Goal: Information Seeking & Learning: Learn about a topic

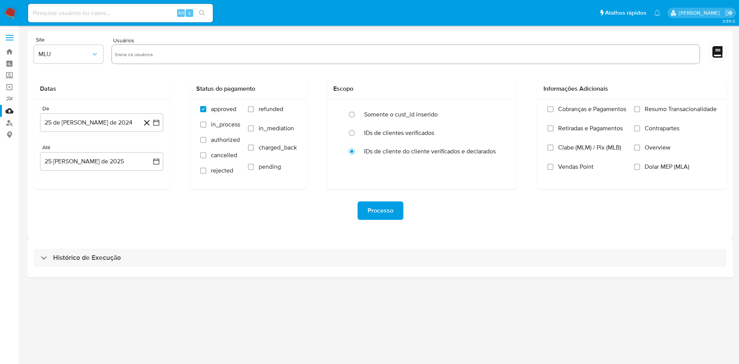
click at [411, 271] on div "Histórico de Execução" at bounding box center [380, 258] width 705 height 39
click at [411, 268] on div "Histórico de Execução" at bounding box center [380, 258] width 705 height 39
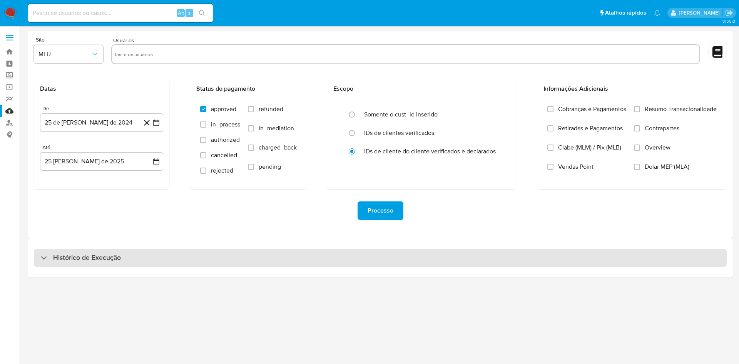
click at [409, 248] on div "Histórico de Execução" at bounding box center [380, 258] width 705 height 39
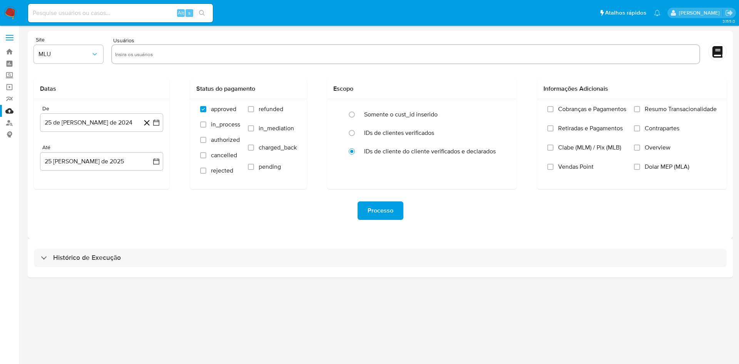
drag, startPoint x: 409, startPoint y: 257, endPoint x: 447, endPoint y: 7, distance: 253.5
click at [409, 259] on div "Histórico de Execução" at bounding box center [380, 258] width 693 height 18
select select "10"
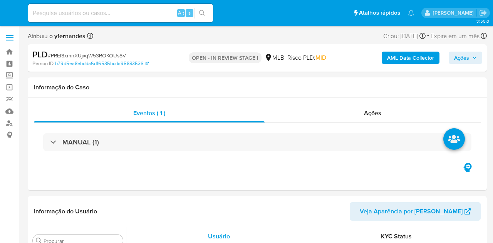
select select "10"
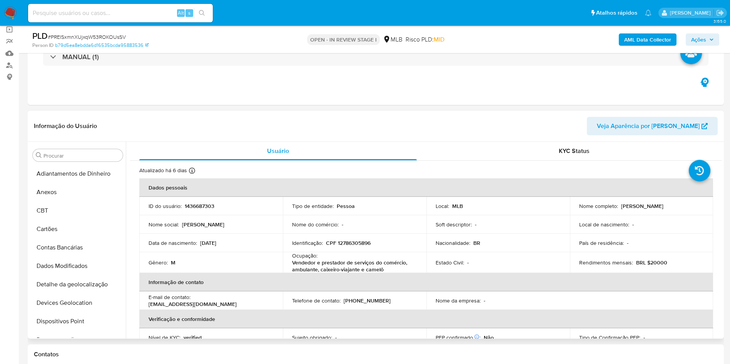
drag, startPoint x: 70, startPoint y: 198, endPoint x: 138, endPoint y: 164, distance: 75.7
click at [70, 199] on button "Anexos" at bounding box center [78, 192] width 96 height 18
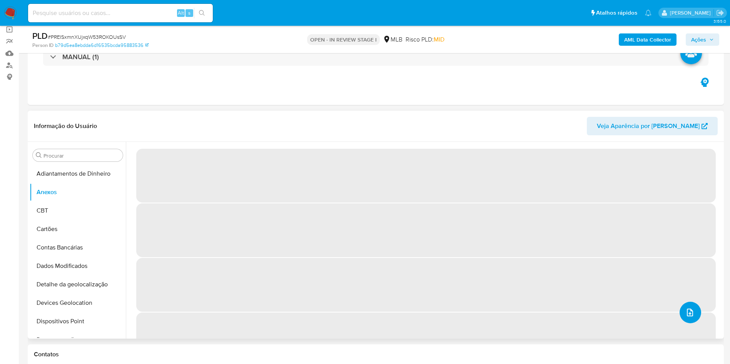
click at [492, 242] on button "upload-file" at bounding box center [691, 313] width 22 height 22
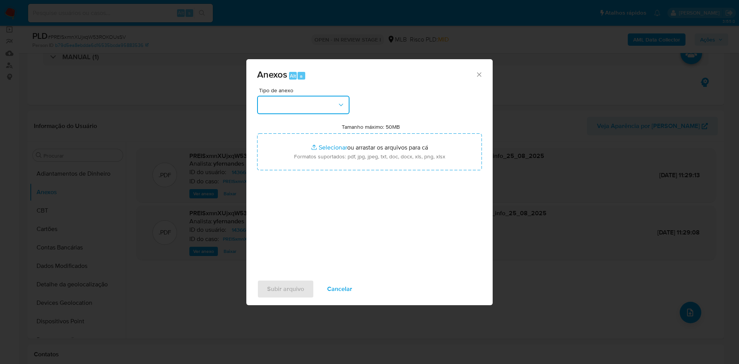
click at [295, 100] on button "button" at bounding box center [303, 105] width 92 height 18
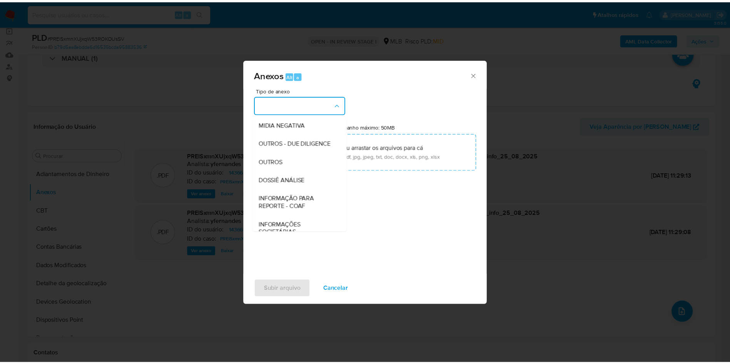
scroll to position [119, 0]
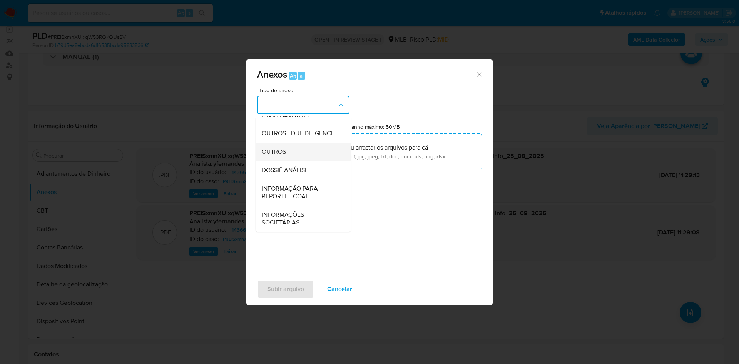
click at [296, 144] on div "OUTROS" at bounding box center [301, 152] width 79 height 18
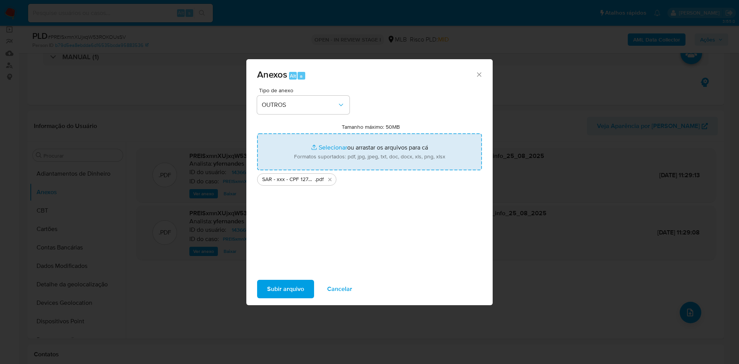
type input "C:\fakepath\Mulan 1436687303_2025_08_25_08_50_48.xlsx"
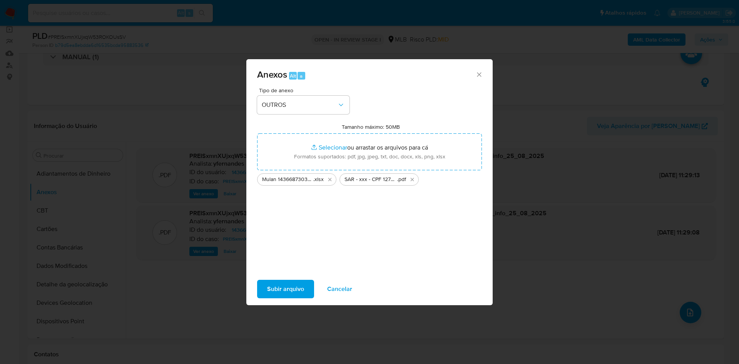
click at [299, 242] on span "Subir arquivo" at bounding box center [285, 289] width 37 height 17
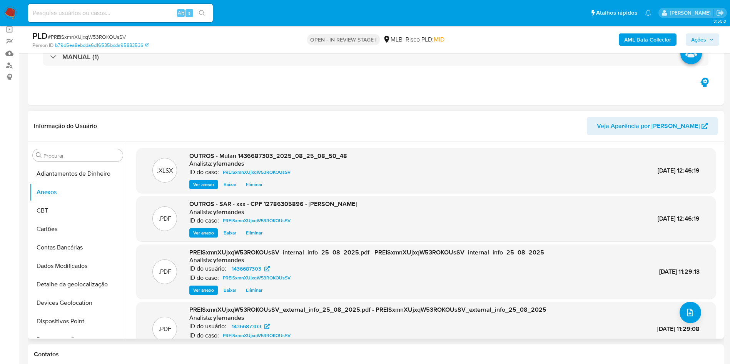
click at [490, 111] on div "Informação do Usuário Veja Aparência por Pessoa" at bounding box center [376, 126] width 696 height 31
drag, startPoint x: 69, startPoint y: 216, endPoint x: 63, endPoint y: 194, distance: 22.7
click at [69, 216] on button "CBT" at bounding box center [78, 211] width 96 height 18
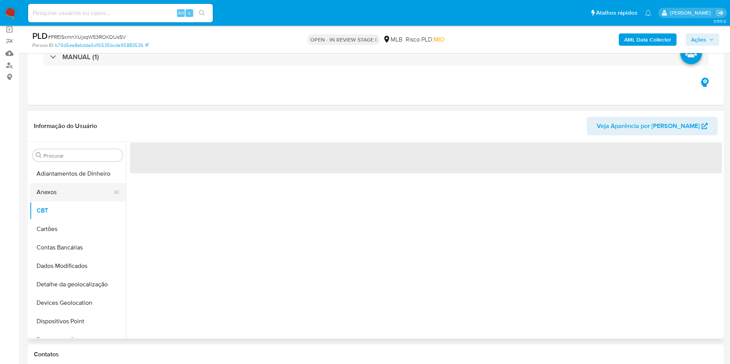
click at [63, 194] on button "Anexos" at bounding box center [75, 192] width 90 height 18
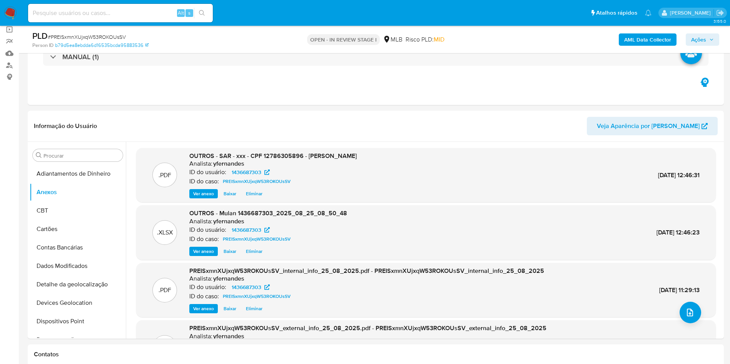
click at [492, 39] on span "Ações" at bounding box center [698, 39] width 15 height 12
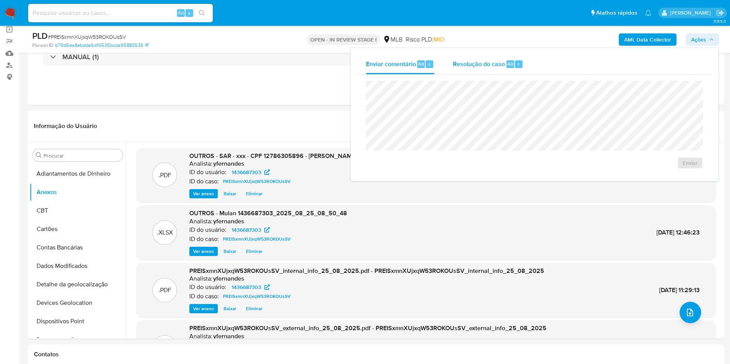
click at [471, 58] on div "Resolução do caso Alt r" at bounding box center [488, 64] width 70 height 20
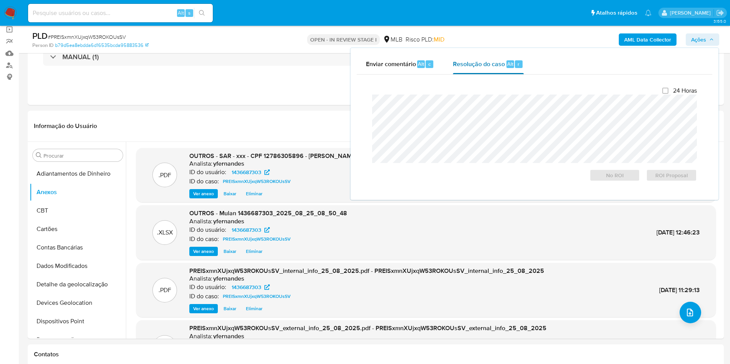
click at [472, 68] on span "Resolução do caso" at bounding box center [479, 63] width 52 height 9
click at [492, 180] on span "ROI Proposal" at bounding box center [672, 175] width 40 height 11
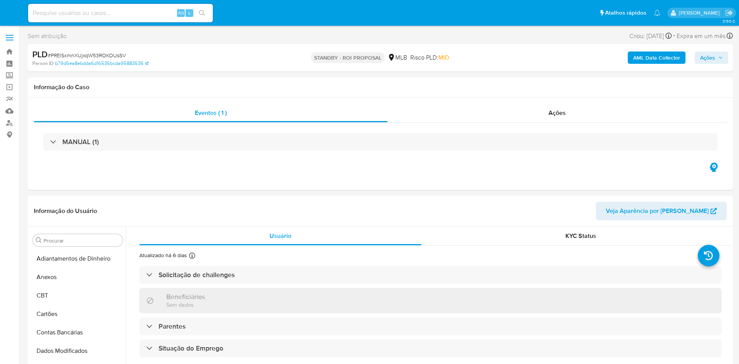
select select "10"
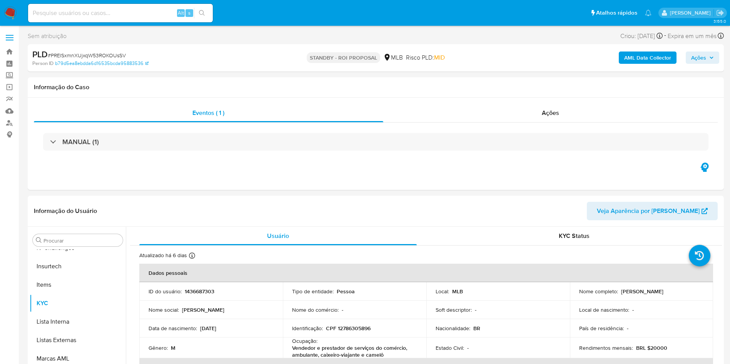
scroll to position [344, 0]
click at [475, 102] on div "Eventos ( 1 ) Ações MANUAL (1)" at bounding box center [376, 144] width 696 height 92
click at [473, 107] on div "Ações" at bounding box center [550, 113] width 335 height 18
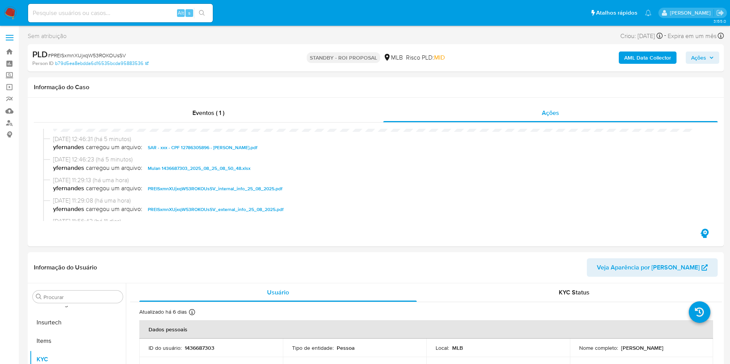
scroll to position [0, 0]
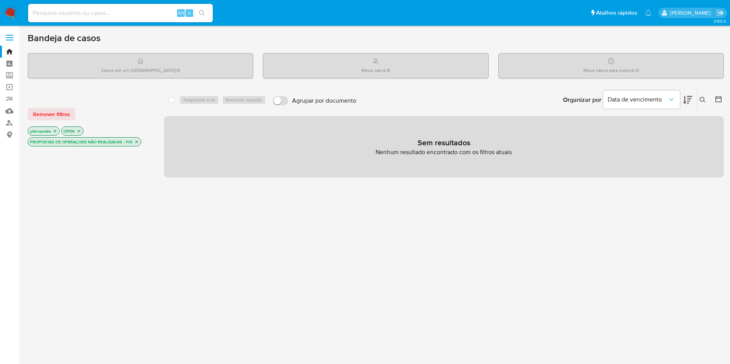
click at [10, 12] on img at bounding box center [10, 13] width 13 height 13
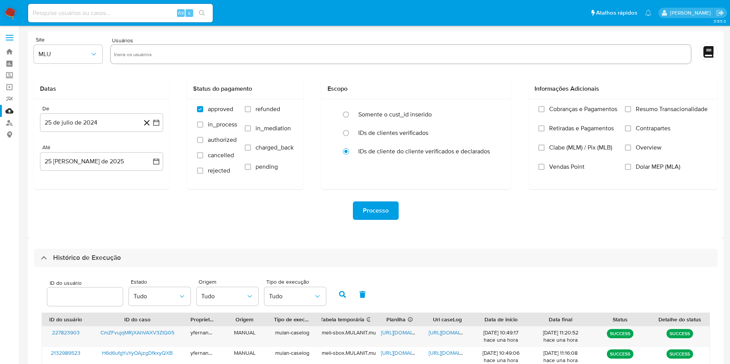
select select "10"
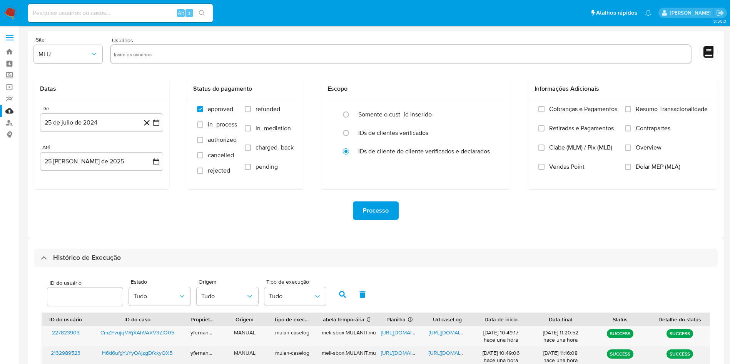
scroll to position [209, 0]
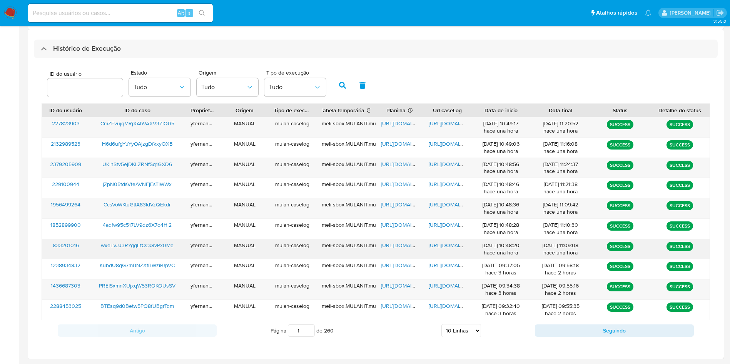
click at [388, 246] on span "https://docs.google.com/spreadsheets/d/1mRcep2uHA4UR3NVLS2p4qG4QeHJYdZ9cBwO2DJV…" at bounding box center [407, 246] width 53 height 8
click at [438, 248] on span "https://docs.google.com/document/d/1OnNFT5hPg3iK-uj-MFlpgsPikAPLLZ-QkhrFXiX43jg…" at bounding box center [455, 246] width 53 height 8
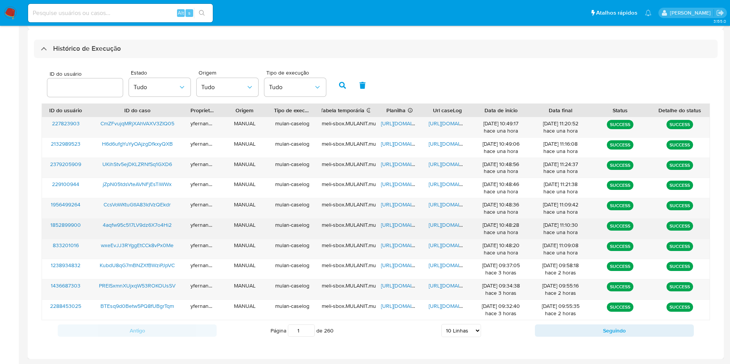
click at [398, 226] on span "https://docs.google.com/spreadsheets/d/1CBskOVDE_OkSR21G2DmAuUFNSQnVQR_1hCQlEml…" at bounding box center [407, 225] width 53 height 8
click at [457, 224] on span "https://docs.google.com/document/d/1PjMWQSrTwzxArx_k8FwqqpijbEsxMCxd3awnwWSzzHg…" at bounding box center [455, 225] width 53 height 8
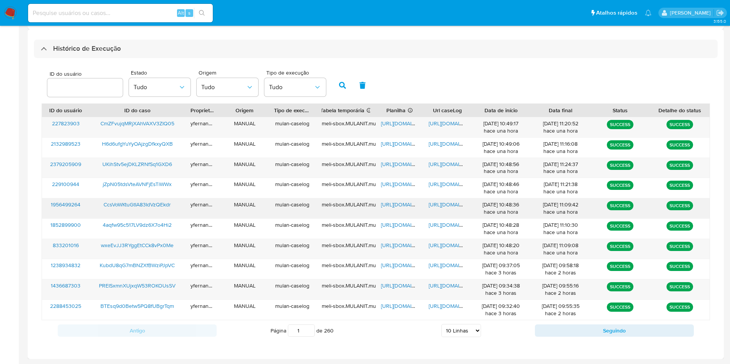
click at [393, 203] on span "https://docs.google.com/spreadsheets/d/1K000JABe4v4eGsRnkVBstaVPRytRsq9vWO8FIRk…" at bounding box center [407, 205] width 53 height 8
click at [448, 208] on div "https://docs.google.com/document/d/1Zaw8hT3zaBU55I2aLPcuVTt2KxHAzMo1xjRYJV1f1BA…" at bounding box center [447, 209] width 48 height 20
click at [445, 204] on span "https://docs.google.com/document/d/1Zaw8hT3zaBU55I2aLPcuVTt2KxHAzMo1xjRYJV1f1BA…" at bounding box center [455, 205] width 53 height 8
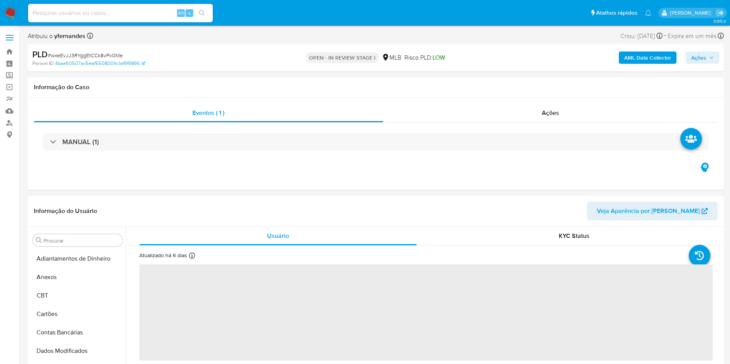
scroll to position [344, 0]
select select "10"
click at [110, 54] on span "# wxeEvJJ3RYggEtCCk8vPx0Me" at bounding box center [85, 56] width 75 height 8
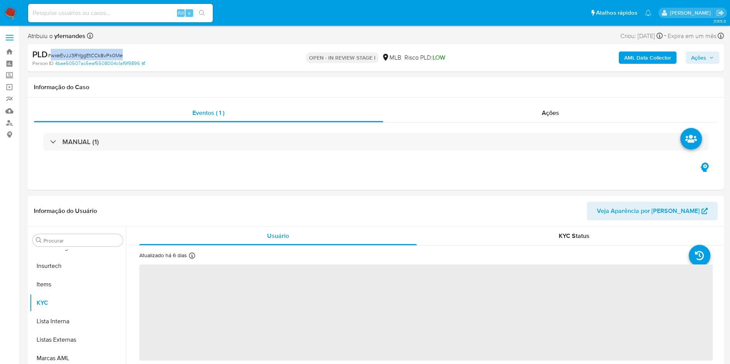
click at [100, 52] on span "# wxeEvJJ3RYggEtCCk8vPx0Me" at bounding box center [85, 56] width 75 height 8
click at [99, 52] on span "# wxeEvJJ3RYggEtCCk8vPx0Me" at bounding box center [85, 56] width 75 height 8
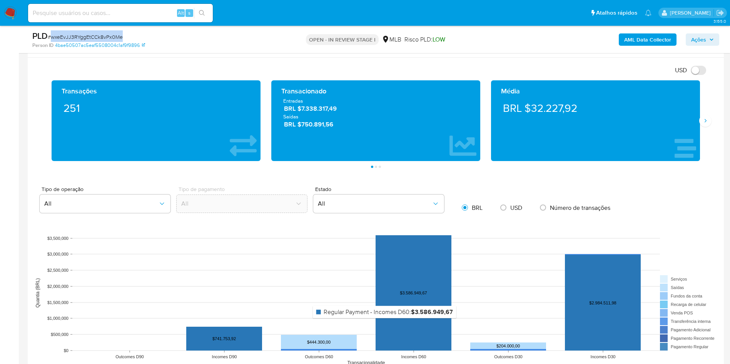
scroll to position [462, 0]
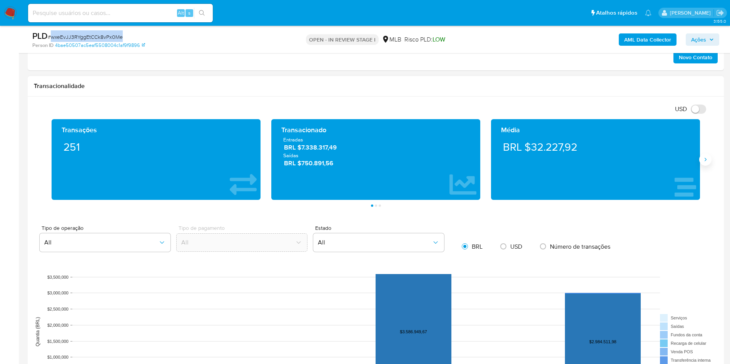
click at [323, 144] on button "Siguiente" at bounding box center [705, 160] width 12 height 12
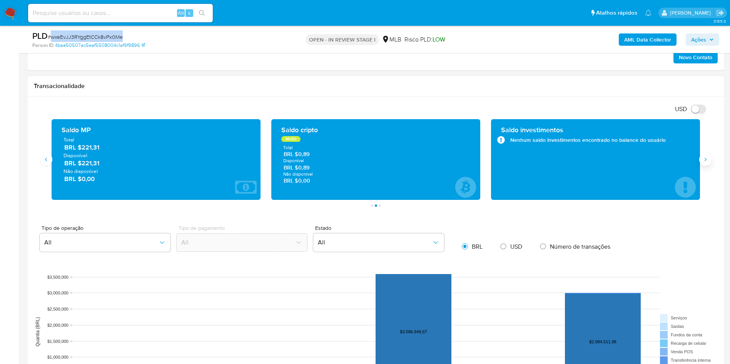
click at [323, 144] on button "Siguiente" at bounding box center [705, 160] width 12 height 12
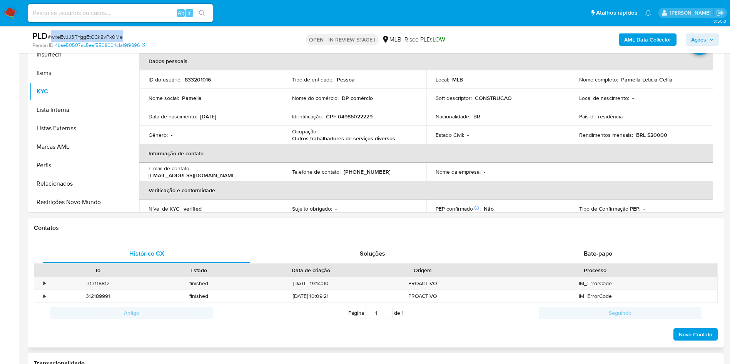
scroll to position [115, 0]
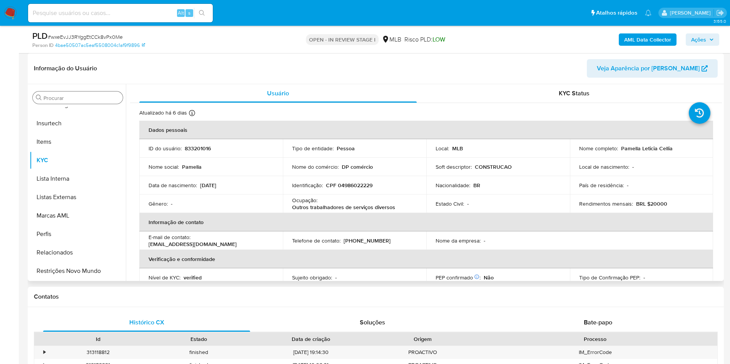
click at [74, 99] on input "Procurar" at bounding box center [81, 98] width 76 height 7
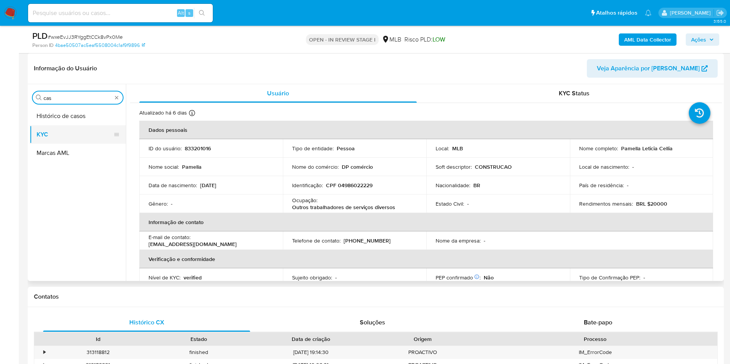
scroll to position [0, 0]
click at [54, 119] on button "Histórico de casos" at bounding box center [75, 116] width 90 height 18
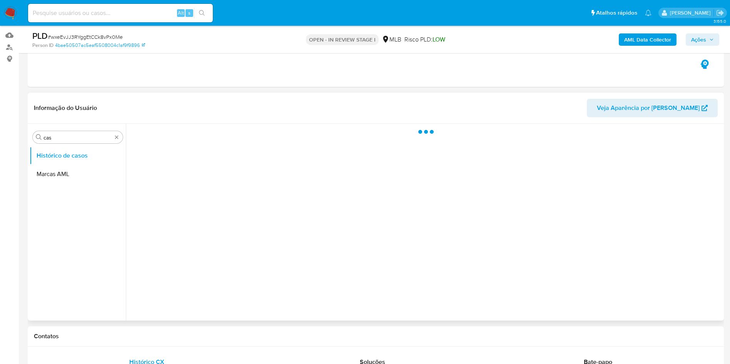
scroll to position [58, 0]
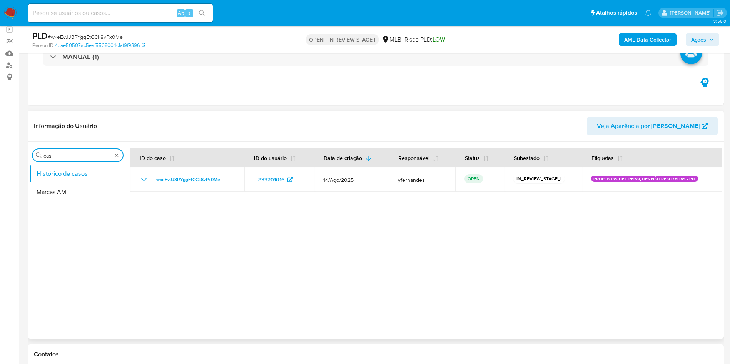
click at [64, 144] on input "cas" at bounding box center [77, 155] width 69 height 7
click at [70, 144] on button "Documentação" at bounding box center [75, 192] width 90 height 18
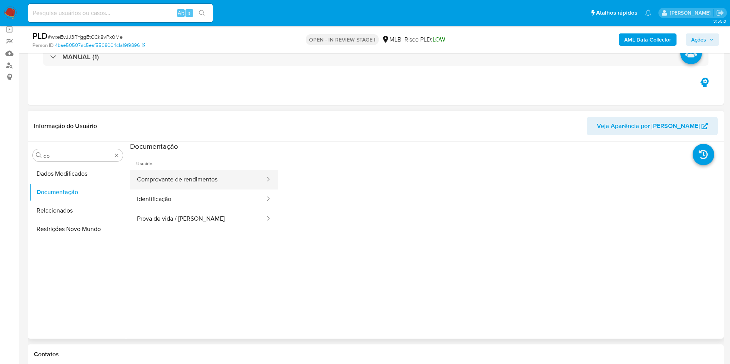
click at [196, 144] on button "Comprovante de rendimentos" at bounding box center [198, 180] width 136 height 20
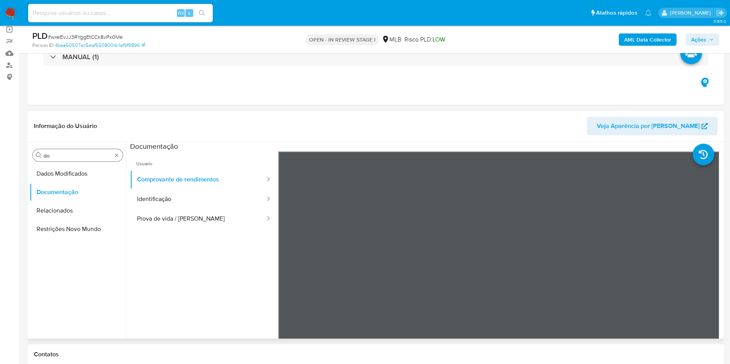
click at [74, 144] on input "do" at bounding box center [77, 155] width 69 height 7
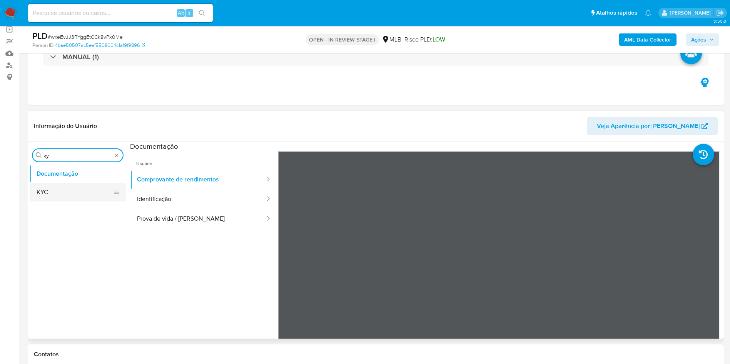
type input "ky"
click at [68, 144] on button "KYC" at bounding box center [75, 192] width 90 height 18
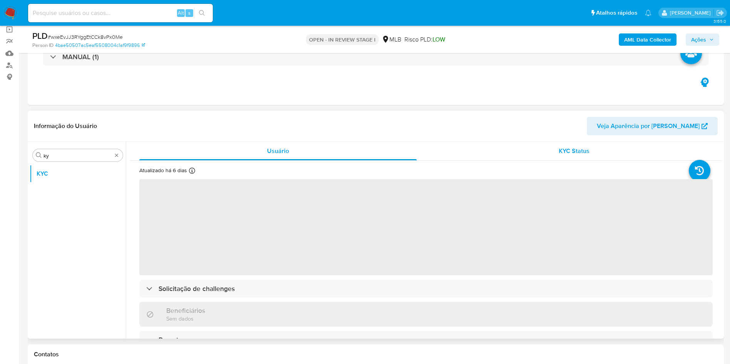
click at [323, 144] on div "KYC Status" at bounding box center [573, 151] width 277 height 18
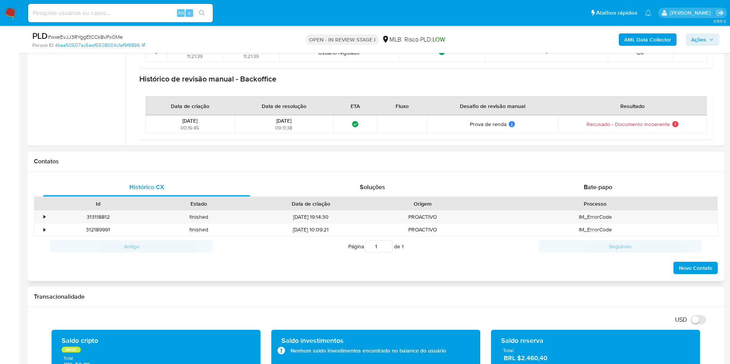
scroll to position [346, 0]
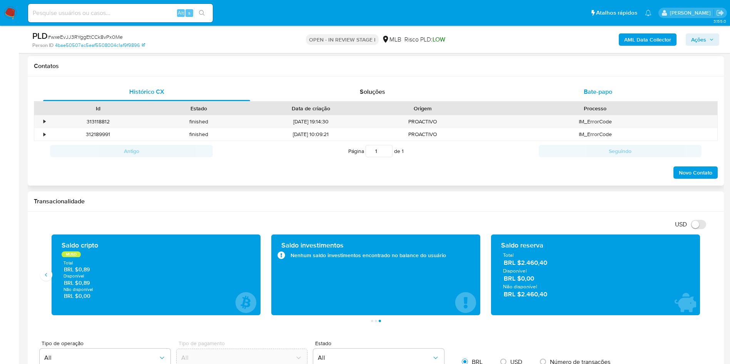
click at [323, 83] on div "Bate-papo" at bounding box center [598, 92] width 207 height 18
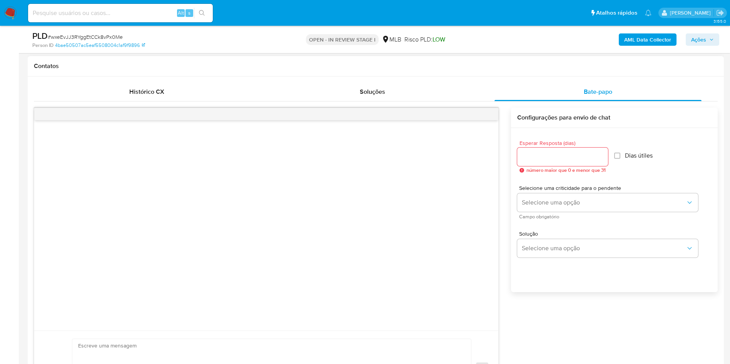
click at [323, 144] on span "número maior que 0 e menor que 31" at bounding box center [565, 170] width 79 height 5
click at [323, 144] on input "Esperar Resposta (dias)" at bounding box center [562, 157] width 91 height 10
type input "3"
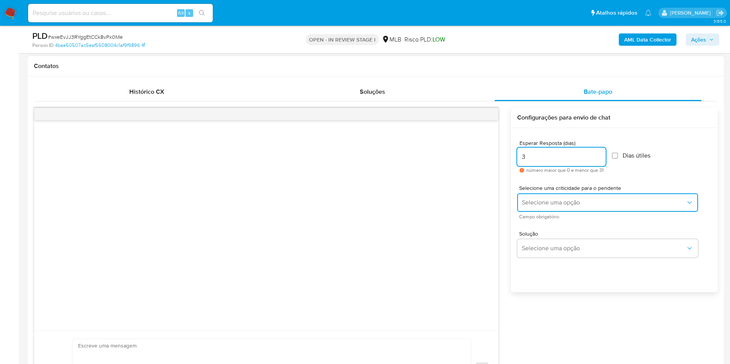
click at [323, 144] on button "Selecione uma opção" at bounding box center [607, 203] width 181 height 18
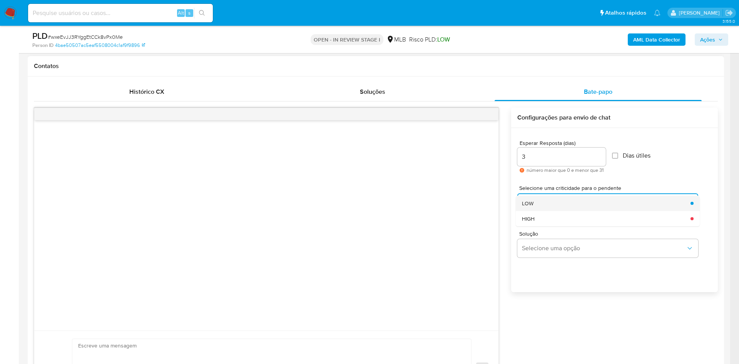
click at [323, 144] on div "LOW" at bounding box center [604, 203] width 164 height 15
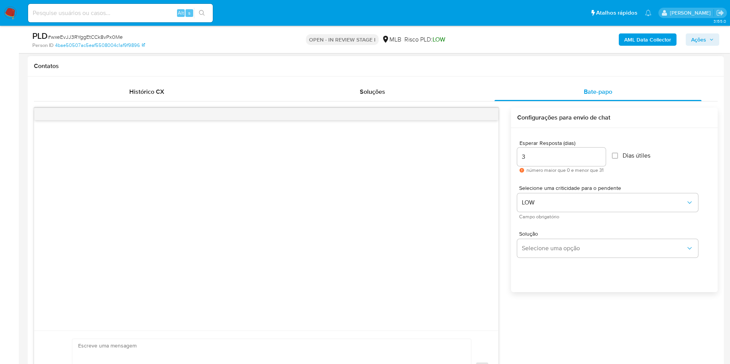
click at [323, 144] on div "Solução Selecione uma opção" at bounding box center [614, 246] width 194 height 42
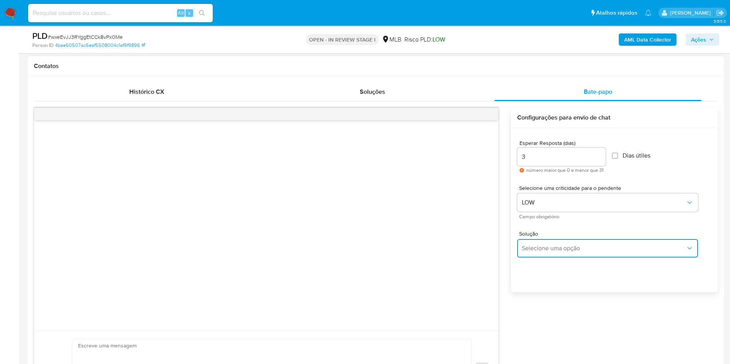
click at [323, 144] on span "Selecione uma opção" at bounding box center [604, 249] width 164 height 8
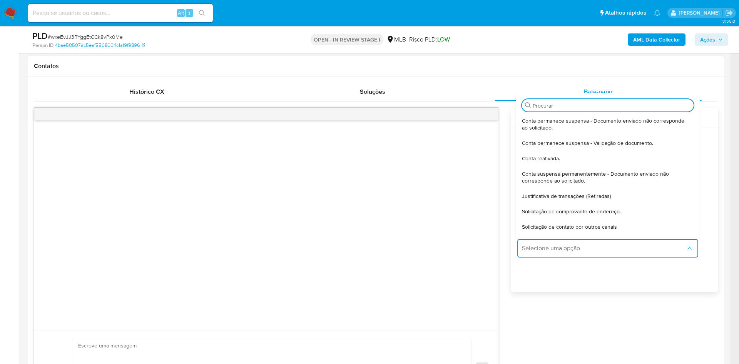
click at [323, 144] on span "Justificativa de transações (Retiradas)" at bounding box center [566, 196] width 89 height 7
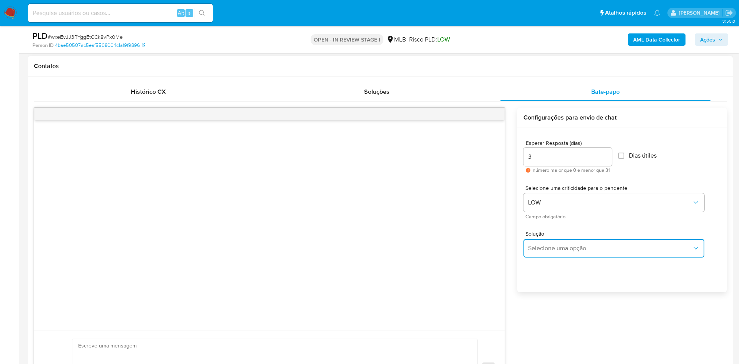
type textarea "Olá,Suspendemos a sua conta para uma verificação adicional de segurança.Por fav…"
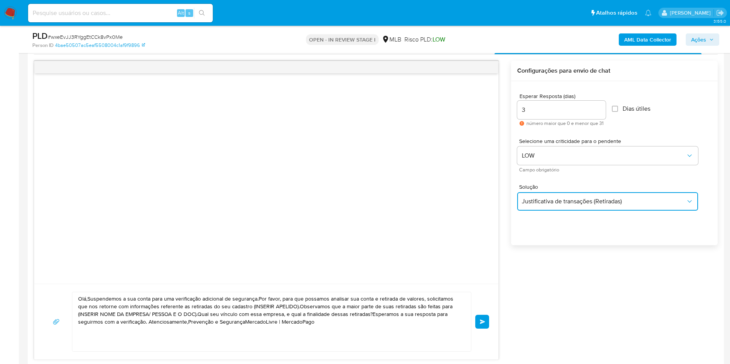
scroll to position [404, 0]
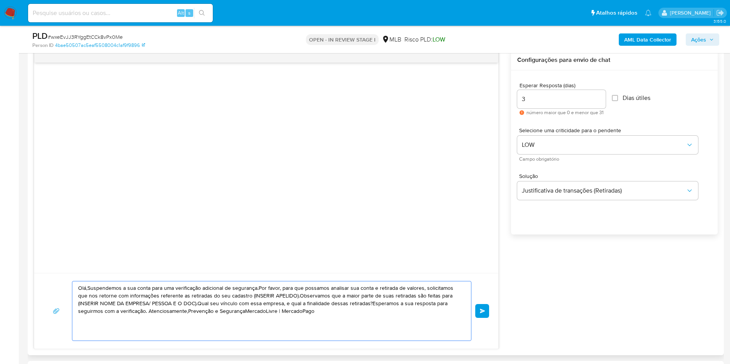
click at [128, 144] on textarea "Olá,Suspendemos a sua conta para uma verificação adicional de segurança.Por fav…" at bounding box center [269, 311] width 383 height 59
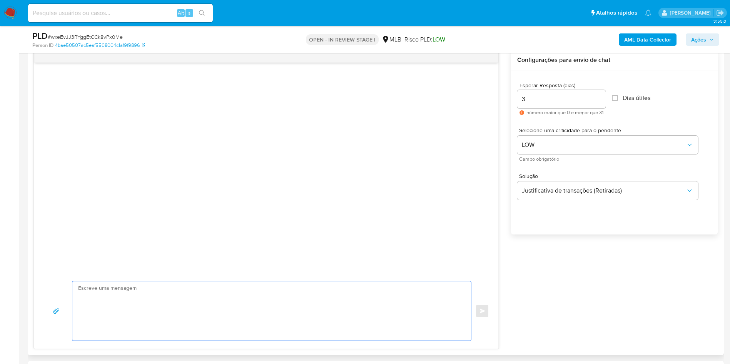
paste textarea "Olá! Estamos realizando uma verificação adicional de segurança em contas de usu…"
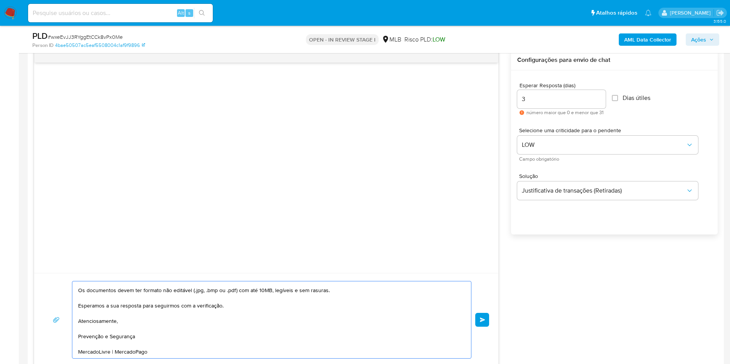
scroll to position [0, 0]
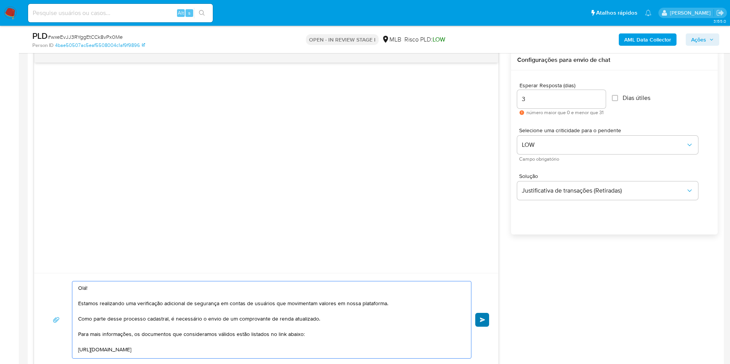
type textarea "Olá! Estamos realizando uma verificação adicional de segurança em contas de usu…"
click at [323, 144] on button "common.send" at bounding box center [482, 320] width 14 height 14
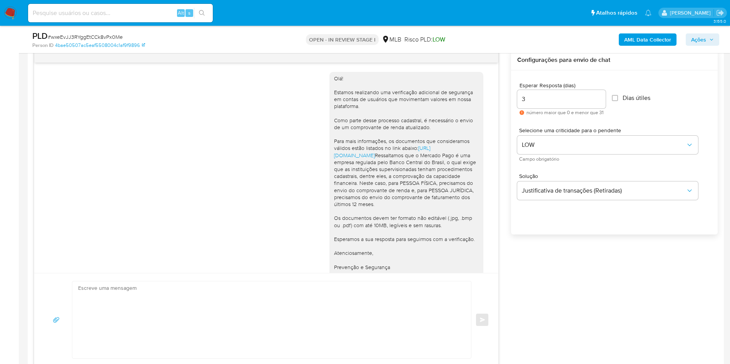
scroll to position [43, 0]
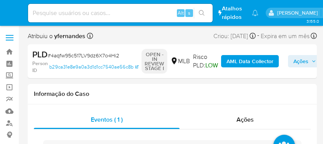
select select "10"
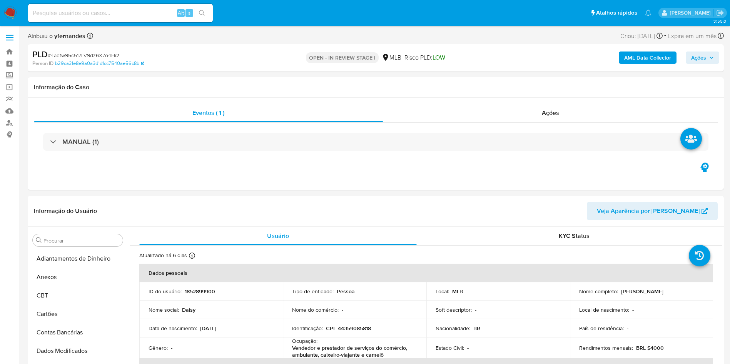
scroll to position [344, 0]
click at [97, 57] on span "# 4aqfw95c517LV9dz6X7o4Hi2" at bounding box center [84, 56] width 72 height 8
click at [97, 56] on span "# 4aqfw95c517LV9dz6X7o4Hi2" at bounding box center [84, 56] width 72 height 8
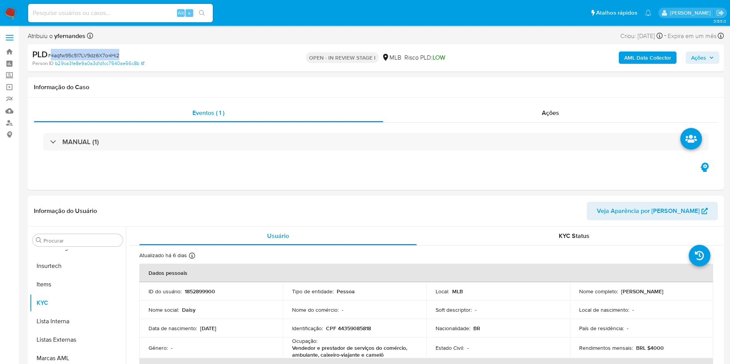
click at [97, 56] on span "# 4aqfw95c517LV9dz6X7o4Hi2" at bounding box center [84, 56] width 72 height 8
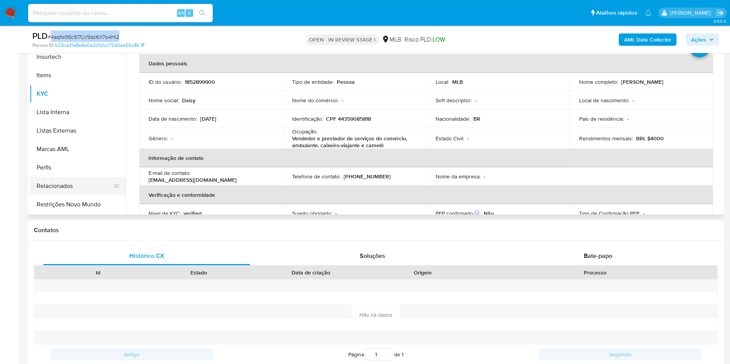
scroll to position [58, 0]
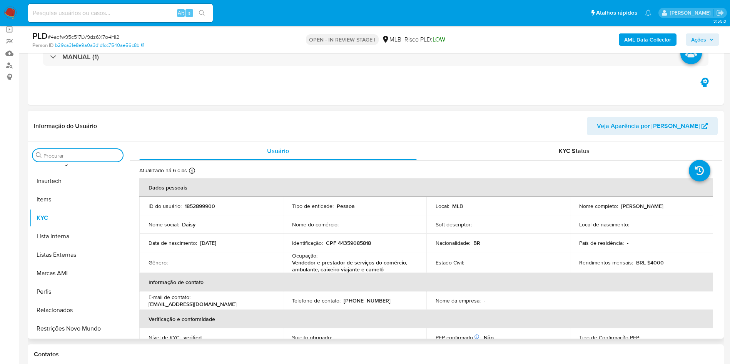
click at [78, 144] on input "Procurar" at bounding box center [81, 155] width 76 height 7
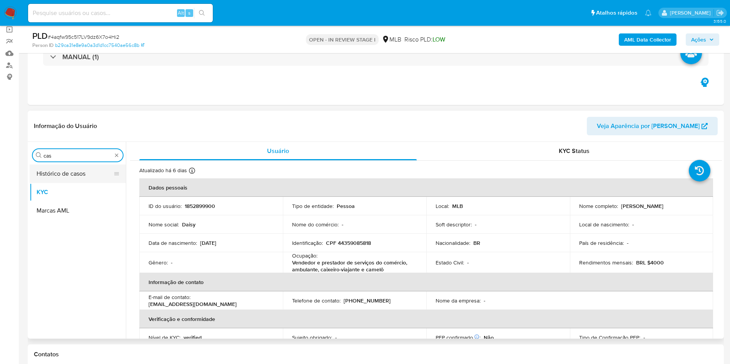
click at [75, 144] on button "Histórico de casos" at bounding box center [75, 174] width 90 height 18
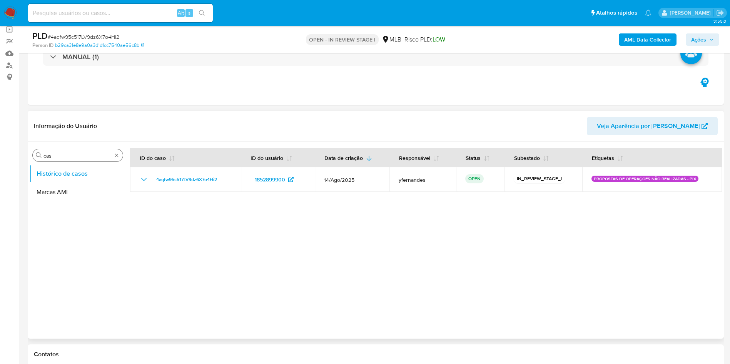
click at [98, 144] on input "cas" at bounding box center [77, 155] width 69 height 7
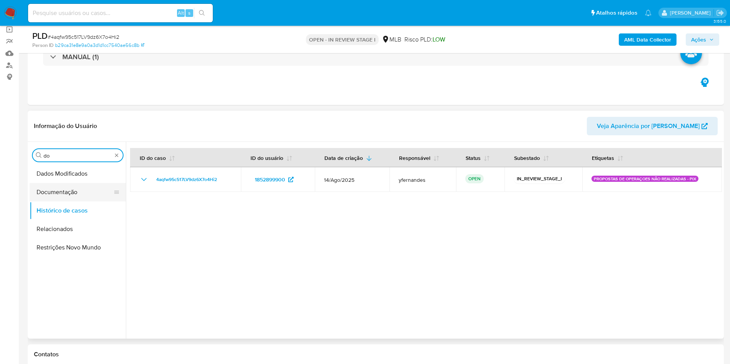
type input "do"
click at [71, 144] on button "Documentação" at bounding box center [75, 192] width 90 height 18
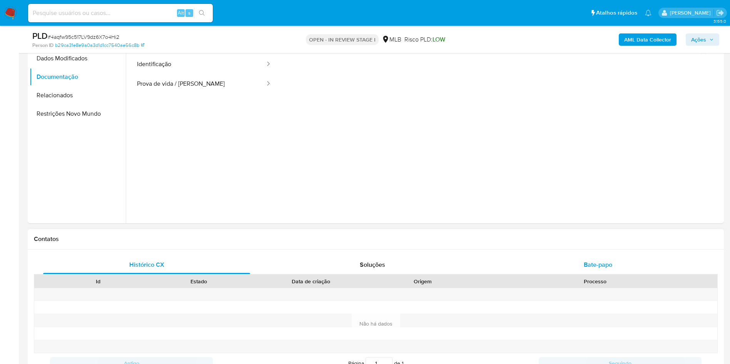
click at [323, 144] on div "Bate-papo" at bounding box center [598, 265] width 207 height 18
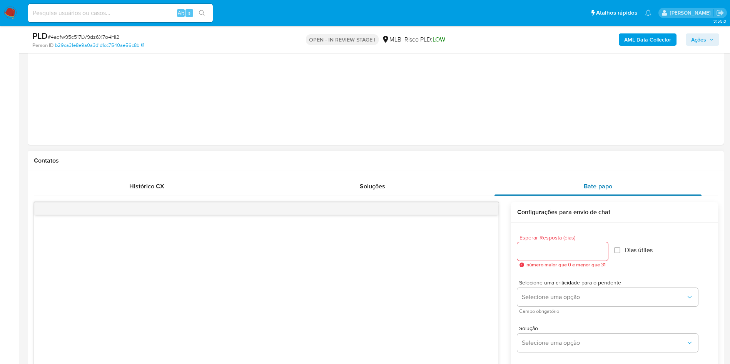
scroll to position [289, 0]
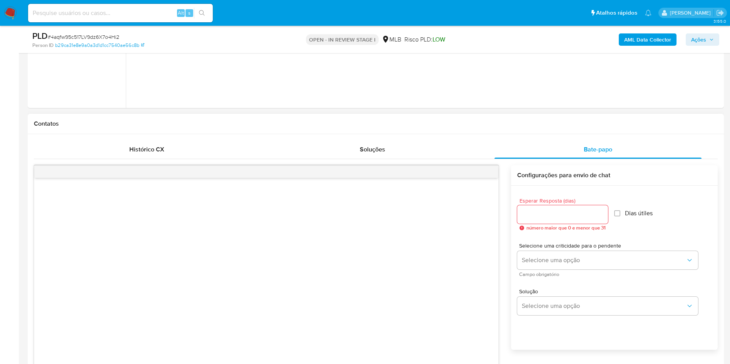
click at [323, 144] on input "Esperar Resposta (dias)" at bounding box center [562, 215] width 91 height 10
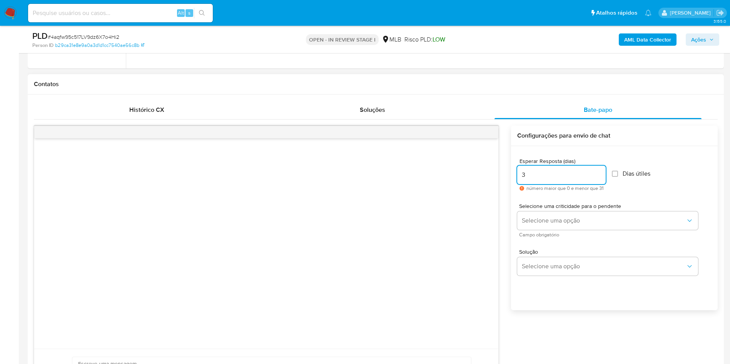
scroll to position [346, 0]
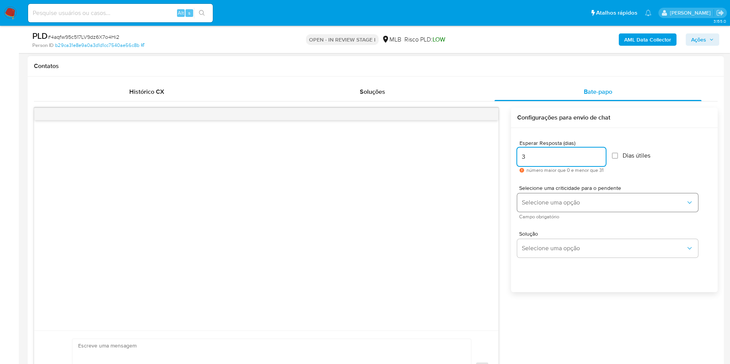
type input "3"
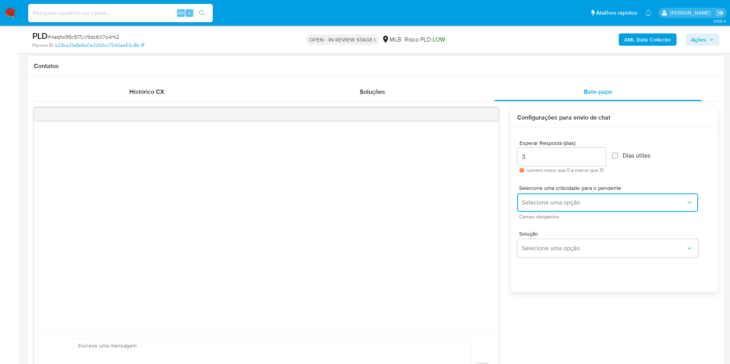
click at [323, 144] on span "Selecione uma opção" at bounding box center [604, 203] width 164 height 8
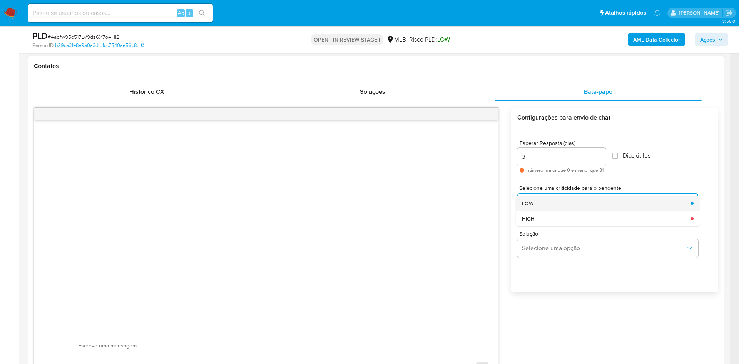
click at [323, 144] on div "LOW" at bounding box center [604, 203] width 164 height 15
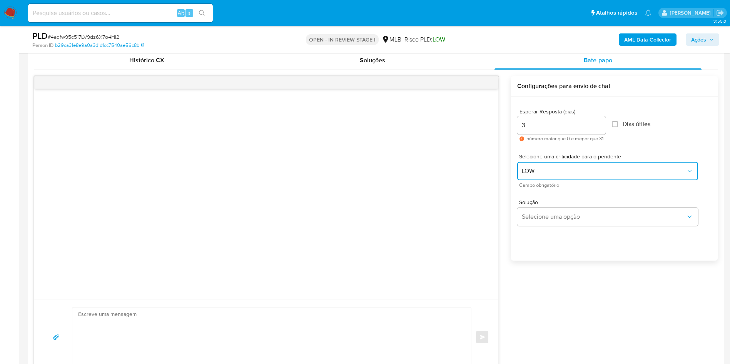
scroll to position [404, 0]
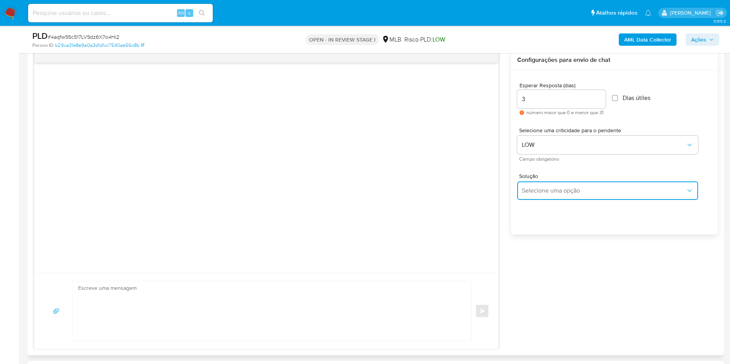
click at [323, 144] on span "Selecione uma opção" at bounding box center [604, 191] width 164 height 8
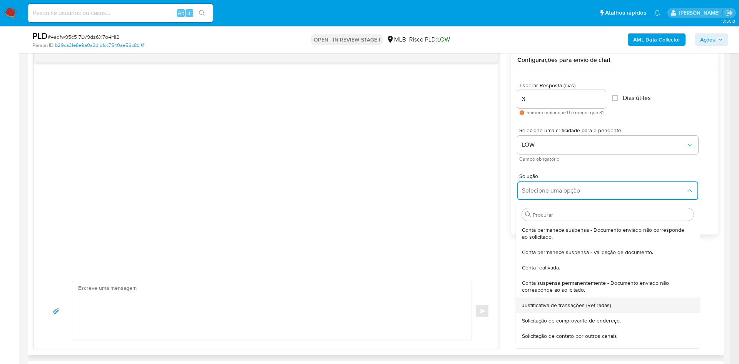
click at [323, 144] on span "Justificativa de transações (Retiradas)" at bounding box center [566, 305] width 89 height 7
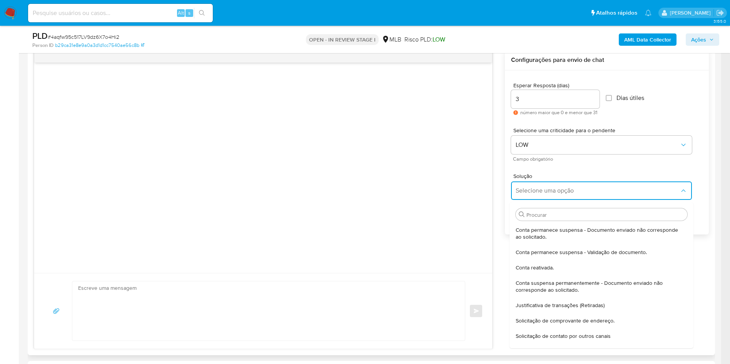
type textarea "Olá,Suspendemos a sua conta para uma verificação adicional de segurança.Por fav…"
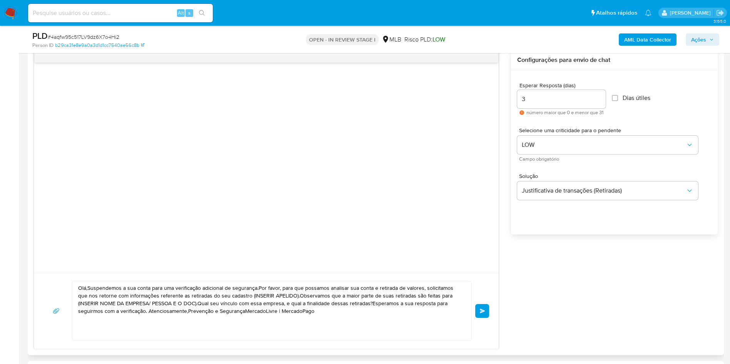
click at [135, 144] on textarea "Olá,Suspendemos a sua conta para uma verificação adicional de segurança.Por fav…" at bounding box center [269, 311] width 383 height 59
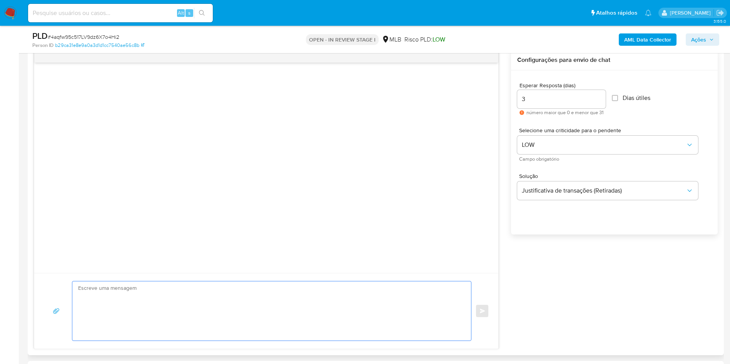
paste textarea "Olá! Estamos realizando uma verificação adicional de segurança em contas de usu…"
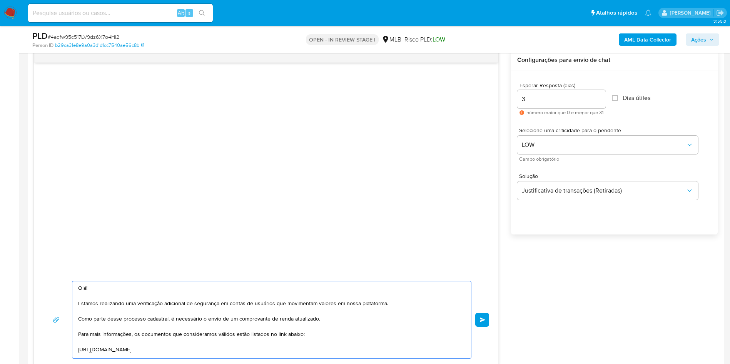
scroll to position [110, 0]
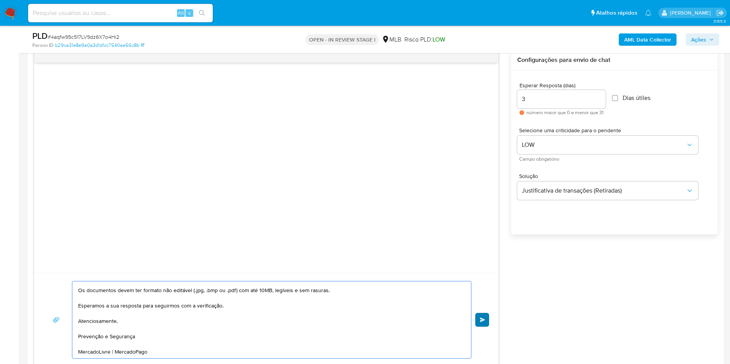
type textarea "Olá! Estamos realizando uma verificação adicional de segurança em contas de usu…"
click at [323, 144] on button "common.send" at bounding box center [482, 320] width 14 height 14
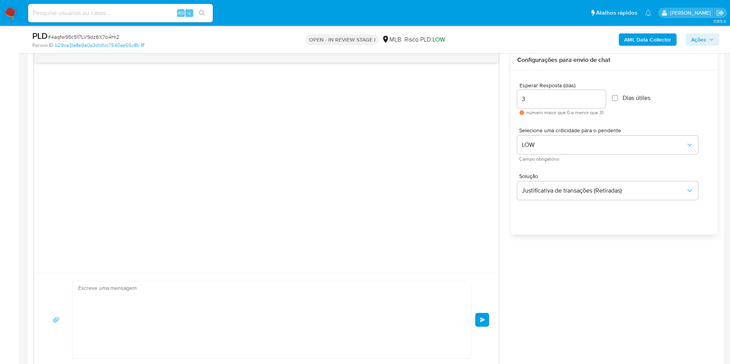
scroll to position [43, 0]
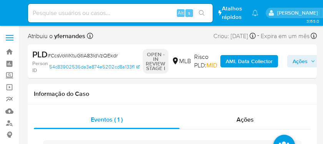
select select "10"
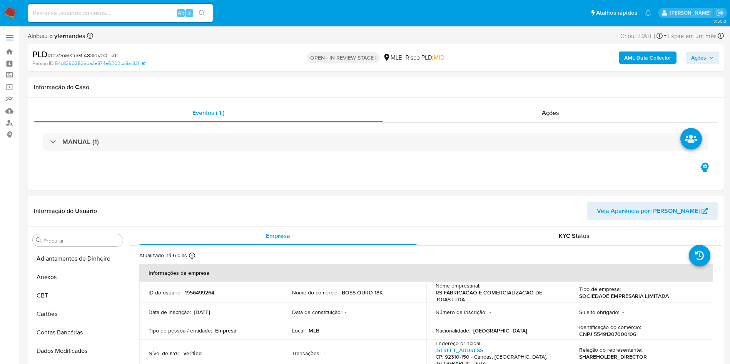
scroll to position [344, 0]
click at [61, 144] on div "Procurar Adiantamentos de Dinheiro Anexos CBT Cartões Contas Bancárias Dados Mo…" at bounding box center [78, 326] width 96 height 196
click at [58, 144] on input "Procurar" at bounding box center [81, 240] width 76 height 7
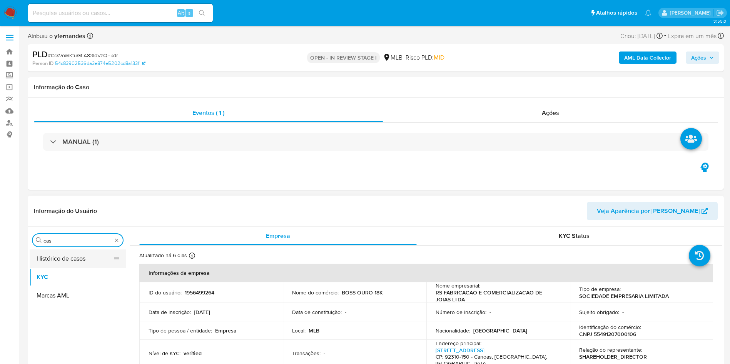
scroll to position [0, 0]
type input "cas"
click at [58, 144] on button "Histórico de casos" at bounding box center [75, 259] width 90 height 18
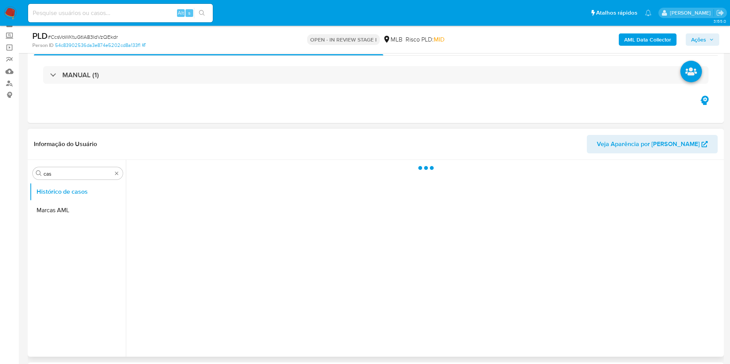
scroll to position [58, 0]
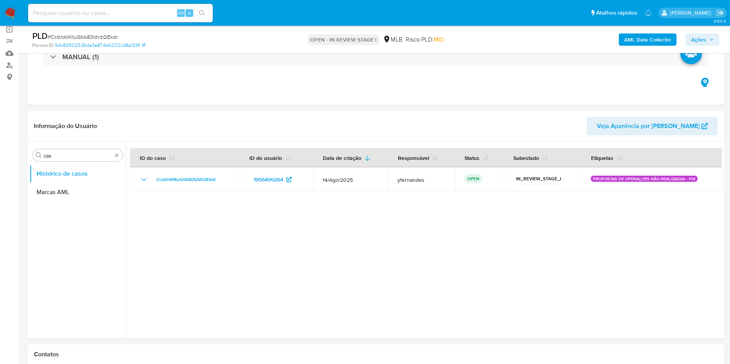
click at [112, 37] on span "# CcsVoWKtuGtIA83IdVzQEkdr" at bounding box center [83, 37] width 70 height 8
copy span "CcsVoWKtuGtIA83IdVzQEkdr"
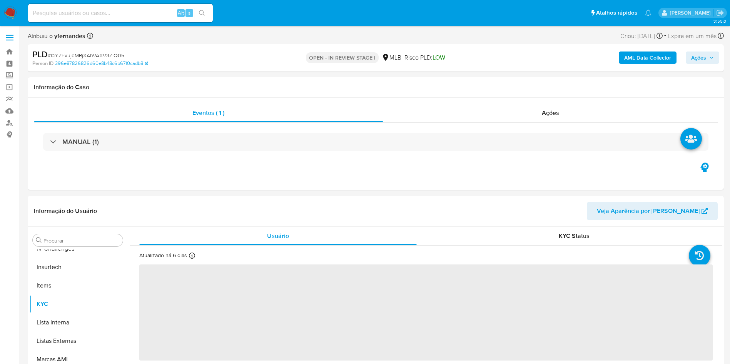
scroll to position [344, 0]
select select "10"
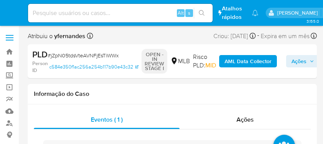
select select "10"
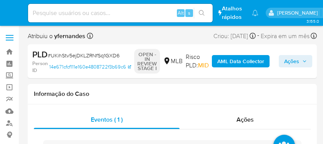
select select "10"
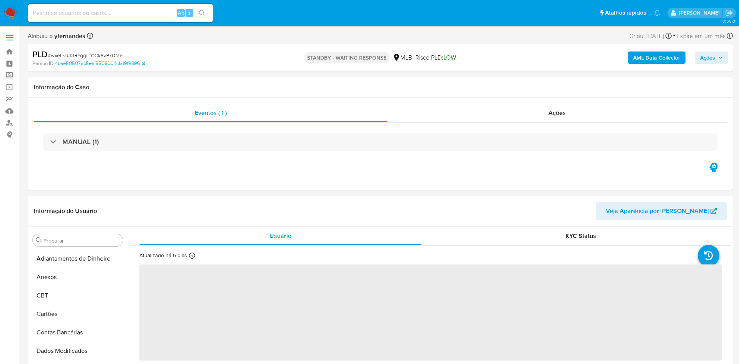
select select "10"
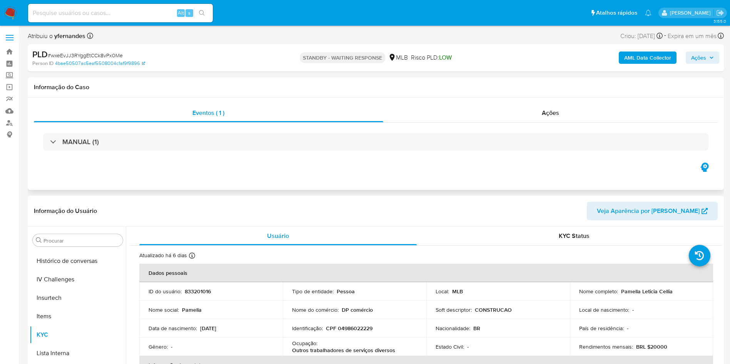
scroll to position [344, 0]
click at [477, 110] on div "Ações" at bounding box center [550, 113] width 335 height 18
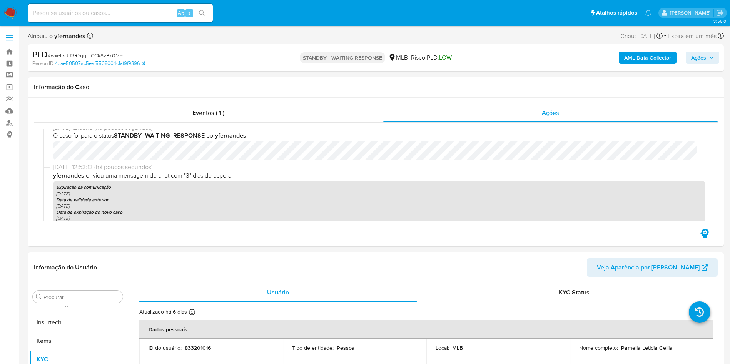
scroll to position [51, 0]
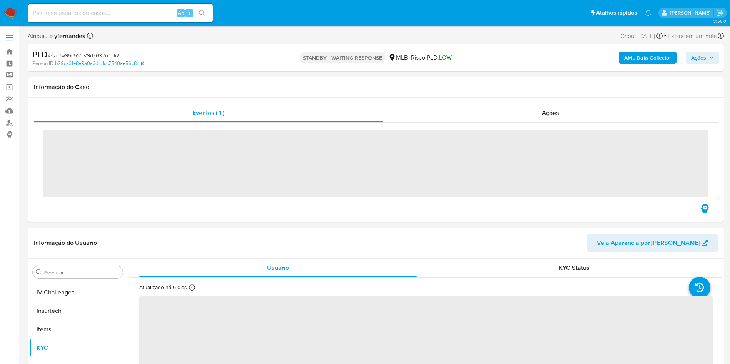
scroll to position [344, 0]
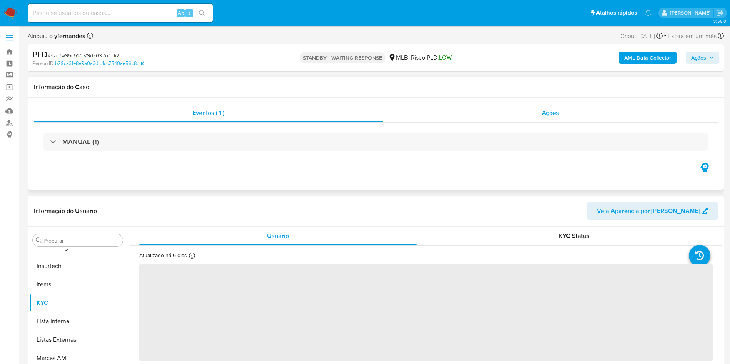
click at [452, 107] on div "Ações" at bounding box center [550, 113] width 335 height 18
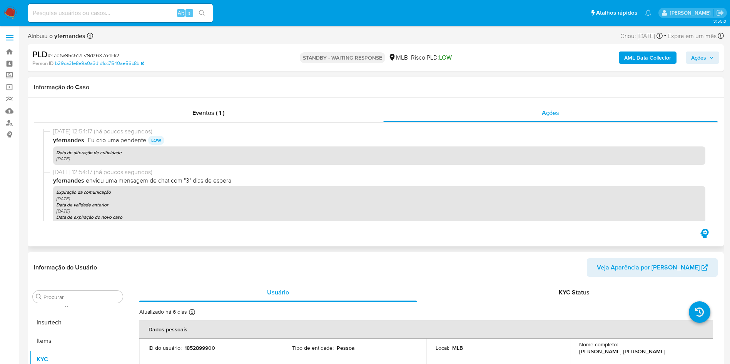
select select "10"
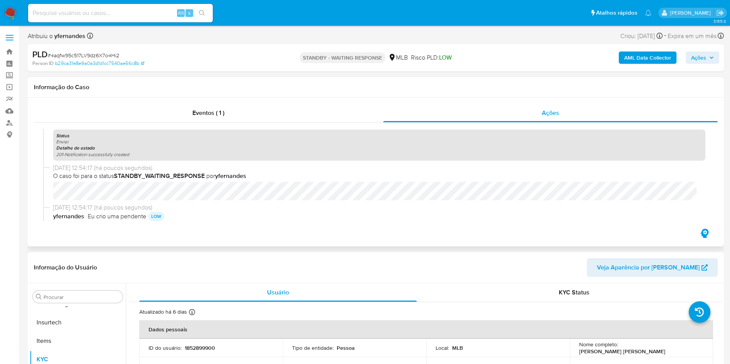
scroll to position [0, 0]
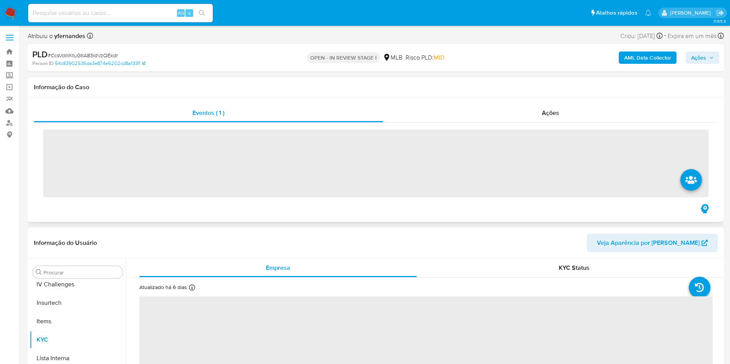
scroll to position [344, 0]
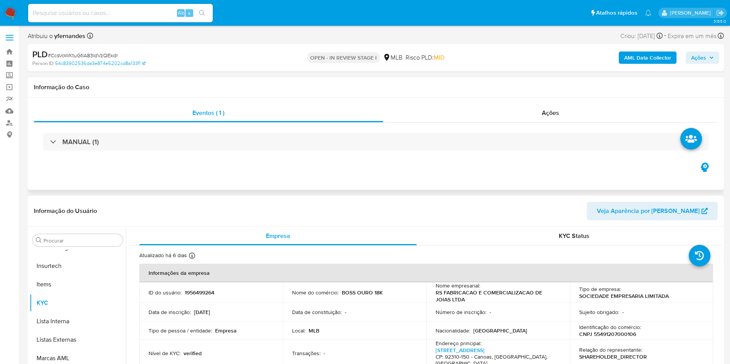
select select "10"
click at [82, 52] on span "# CcsVoWKtuGtIA83IdVzQEkdr" at bounding box center [83, 56] width 70 height 8
copy span "CcsVoWKtuGtIA83IdVzQEkdr"
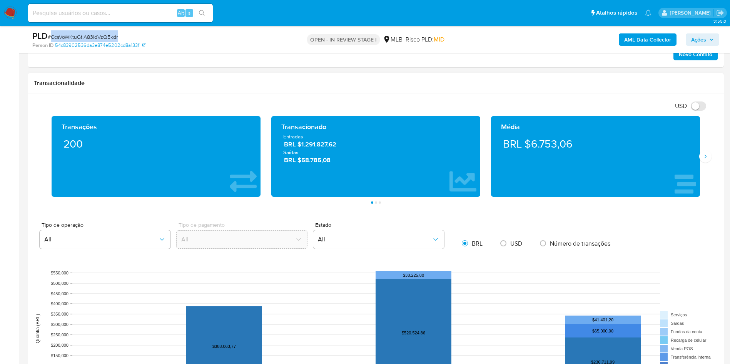
scroll to position [404, 0]
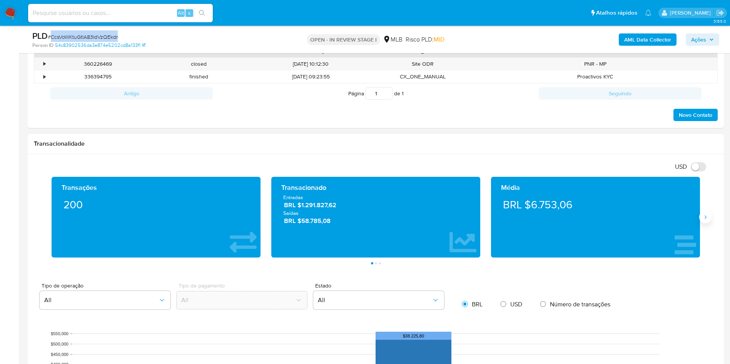
click at [710, 218] on button "Siguiente" at bounding box center [705, 217] width 12 height 12
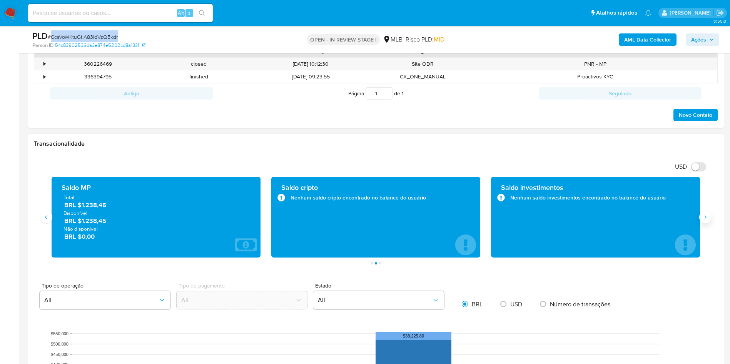
click at [710, 218] on button "Siguiente" at bounding box center [705, 217] width 12 height 12
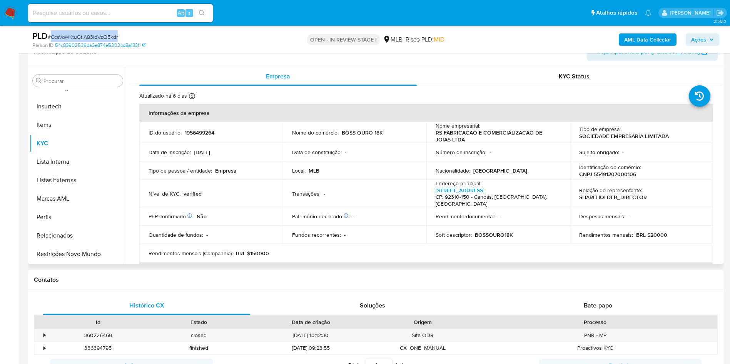
scroll to position [115, 0]
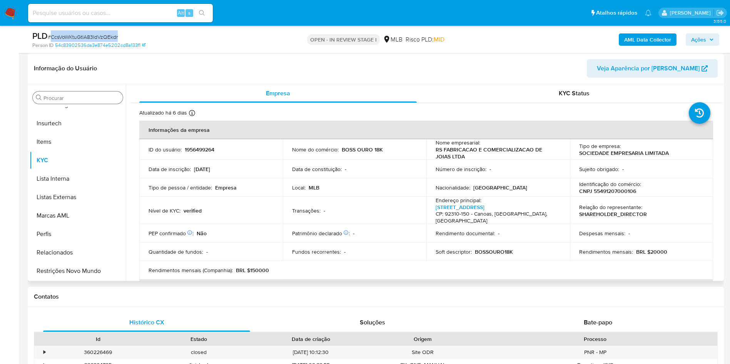
click at [87, 99] on input "Procurar" at bounding box center [81, 98] width 76 height 7
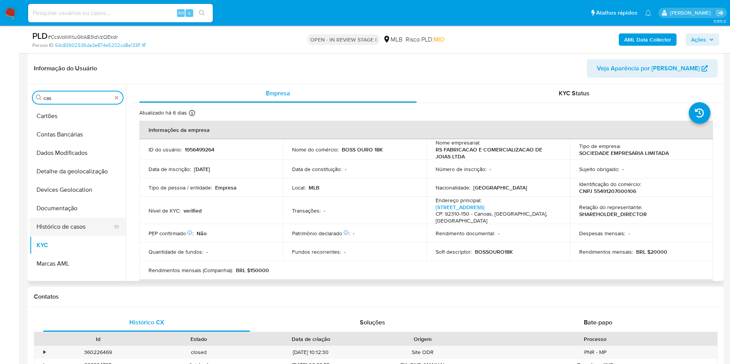
scroll to position [0, 0]
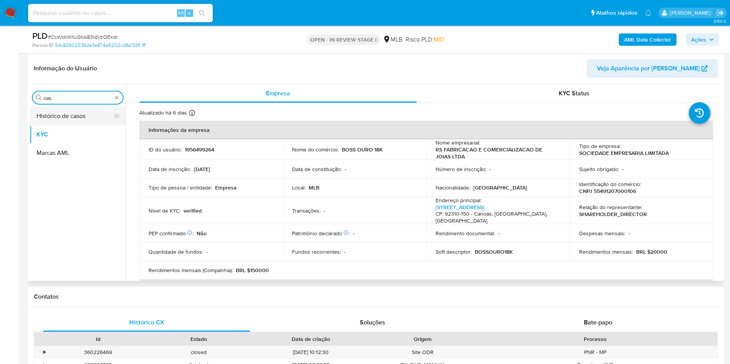
click at [80, 115] on button "Histórico de casos" at bounding box center [75, 116] width 90 height 18
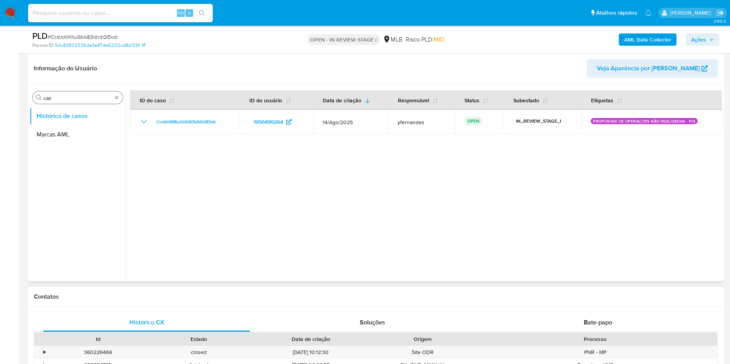
click at [80, 97] on input "cas" at bounding box center [77, 98] width 69 height 7
type input "ger"
click at [69, 120] on button "Geral" at bounding box center [75, 116] width 90 height 18
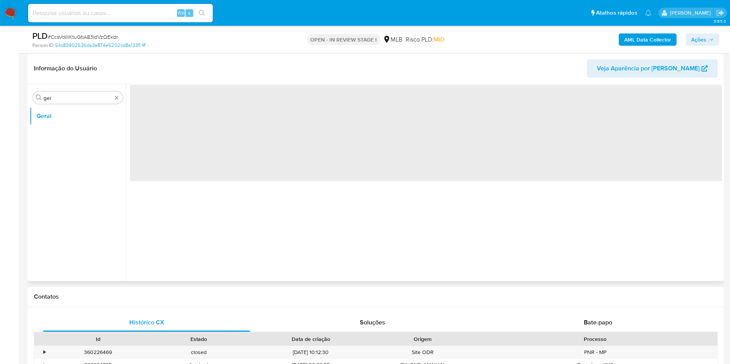
scroll to position [58, 0]
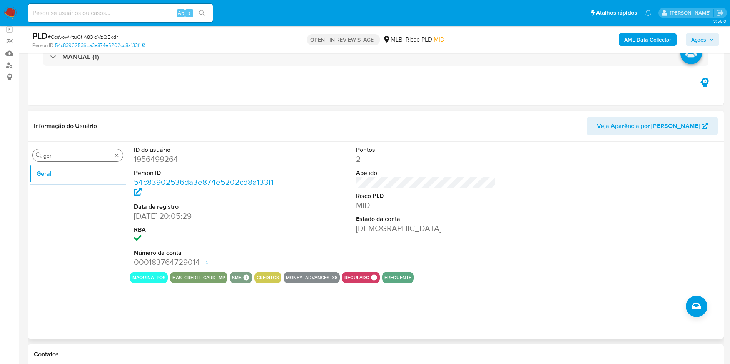
click at [65, 160] on div "Procurar ger" at bounding box center [78, 155] width 90 height 12
click at [64, 154] on input "ger" at bounding box center [77, 155] width 69 height 7
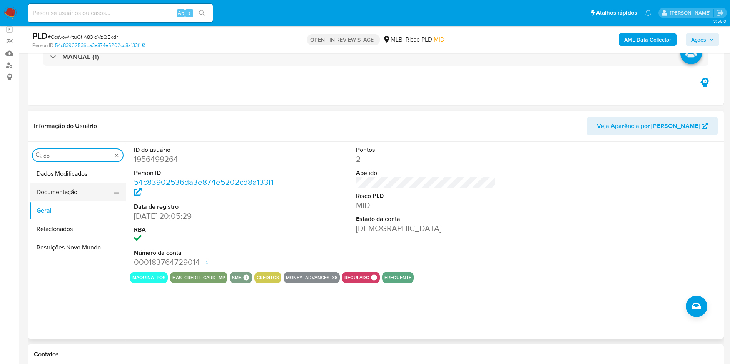
type input "do"
click at [58, 192] on button "Documentação" at bounding box center [75, 192] width 90 height 18
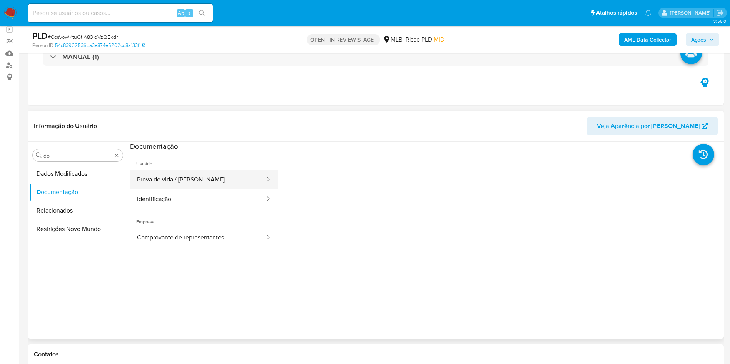
click at [161, 175] on button "Prova de vida / Selfie" at bounding box center [198, 180] width 136 height 20
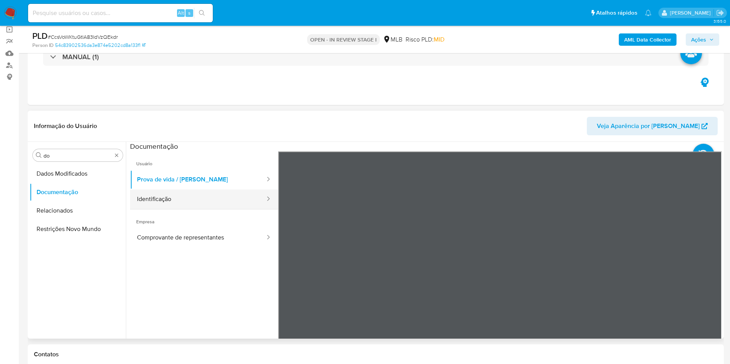
click at [164, 199] on button "Identificação" at bounding box center [198, 200] width 136 height 20
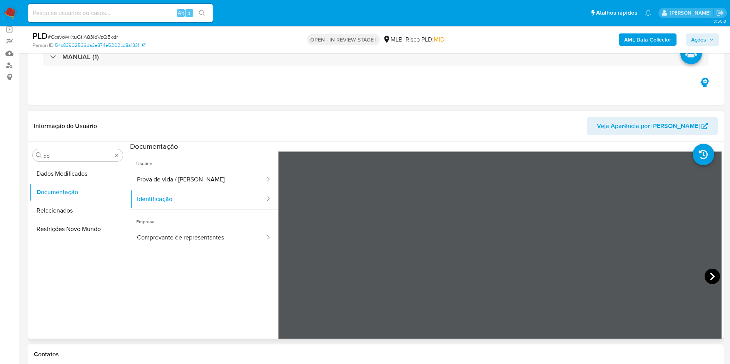
click at [705, 277] on icon at bounding box center [712, 276] width 15 height 15
click at [287, 272] on icon at bounding box center [287, 276] width 15 height 15
drag, startPoint x: 174, startPoint y: 176, endPoint x: 223, endPoint y: 205, distance: 57.2
click at [173, 176] on button "Prova de vida / Selfie" at bounding box center [198, 180] width 136 height 20
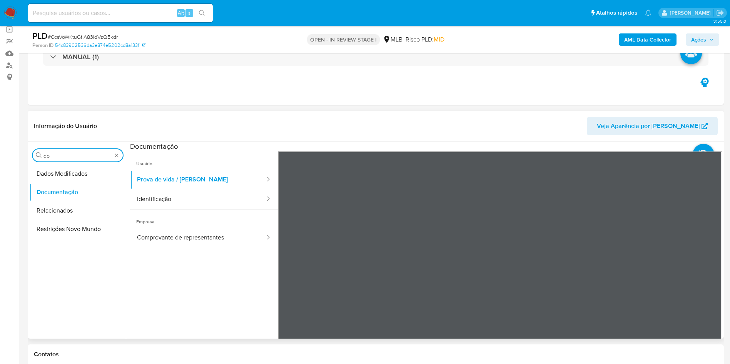
click at [59, 158] on input "do" at bounding box center [77, 155] width 69 height 7
type input "ky"
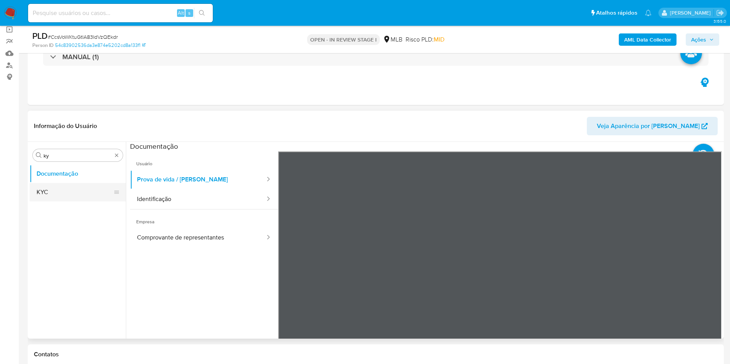
click at [64, 185] on button "KYC" at bounding box center [75, 192] width 90 height 18
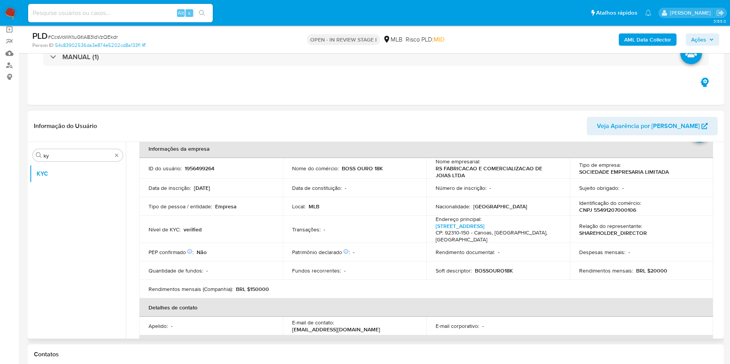
scroll to position [35, 0]
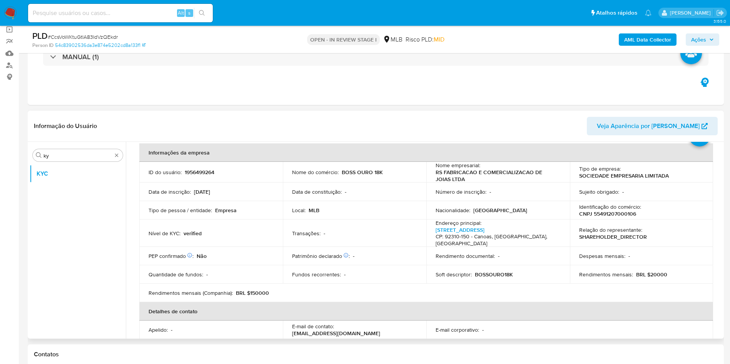
click at [371, 257] on td "Patrimônio declarado Conformado por Investimentos financeiros Não Bens imóveis …" at bounding box center [355, 256] width 144 height 18
click at [662, 271] on p "BRL $20000" at bounding box center [651, 274] width 31 height 7
click at [655, 271] on p "BRL $20000" at bounding box center [651, 274] width 31 height 7
drag, startPoint x: 655, startPoint y: 269, endPoint x: 622, endPoint y: 293, distance: 40.9
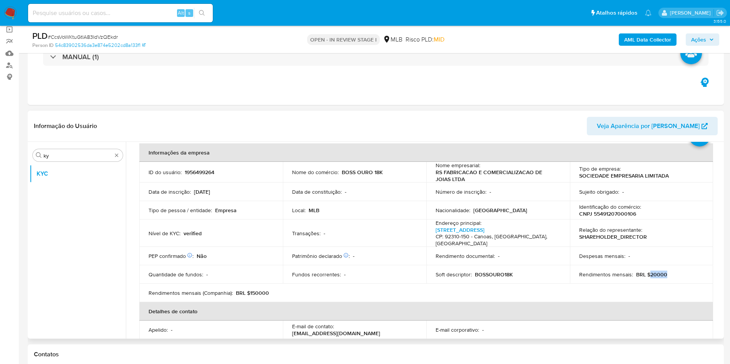
click at [655, 271] on p "BRL $20000" at bounding box center [651, 274] width 31 height 7
copy p "20000"
click at [422, 203] on td "Local : MLB" at bounding box center [355, 210] width 144 height 18
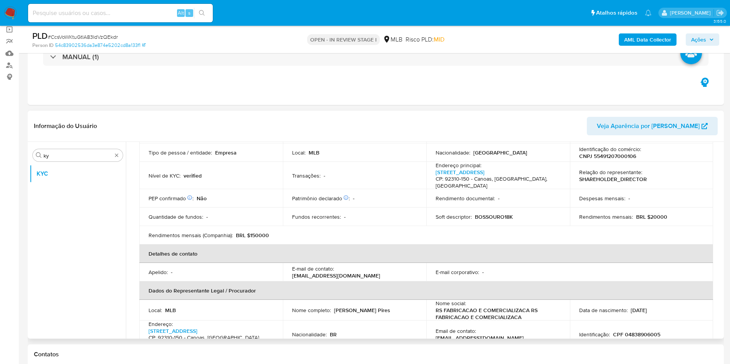
scroll to position [208, 0]
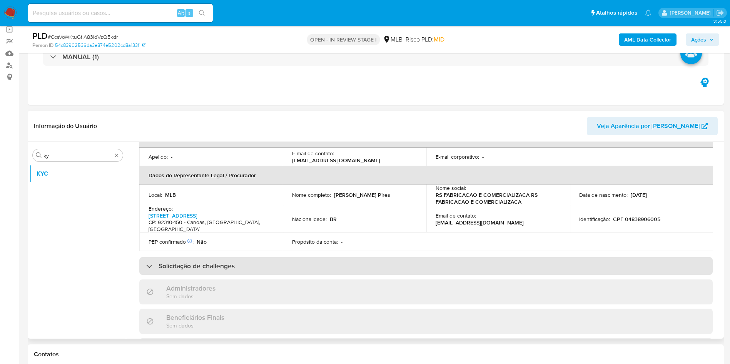
click at [388, 257] on div "Solicitação de challenges" at bounding box center [425, 266] width 573 height 18
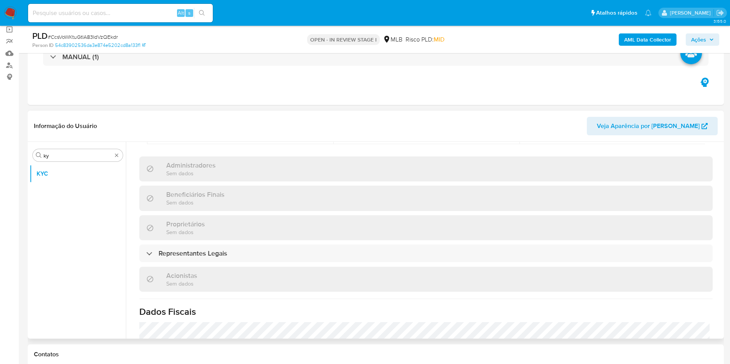
scroll to position [528, 0]
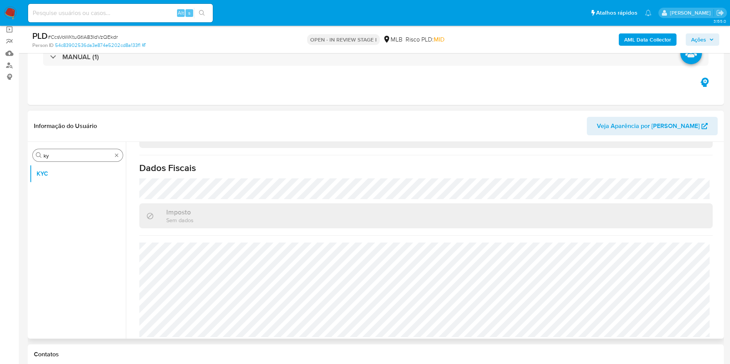
click at [86, 157] on input "ky" at bounding box center [77, 155] width 69 height 7
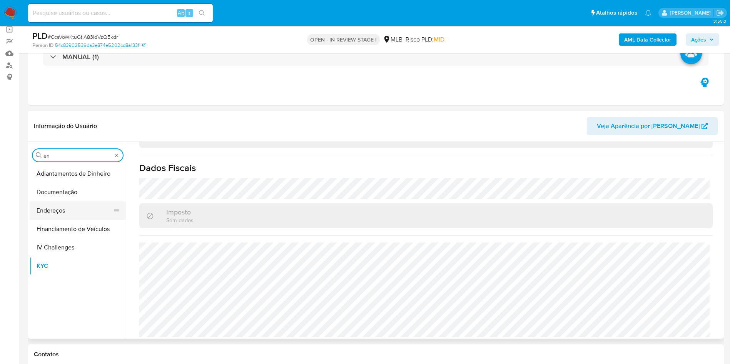
type input "en"
click at [75, 202] on button "Endereços" at bounding box center [75, 211] width 90 height 18
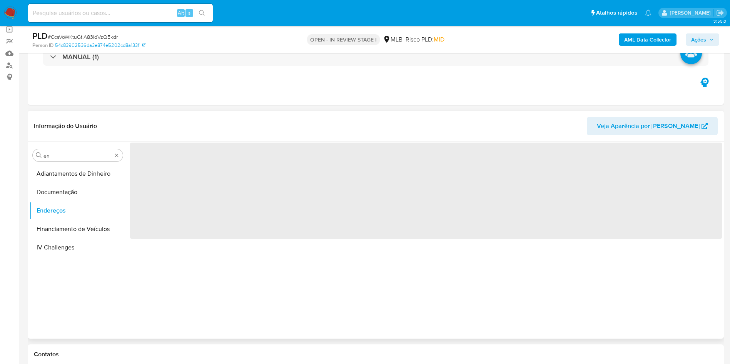
scroll to position [0, 0]
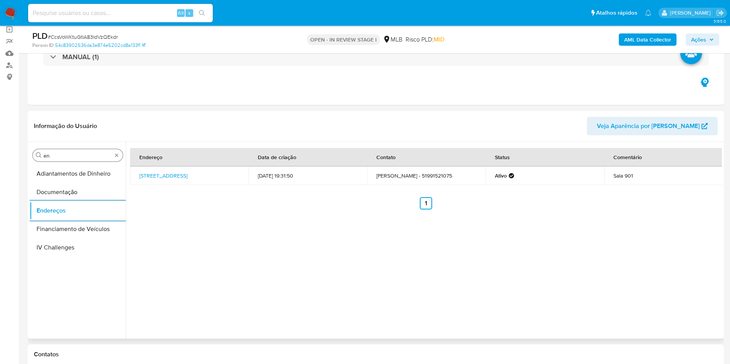
click at [62, 155] on input "en" at bounding box center [77, 155] width 69 height 7
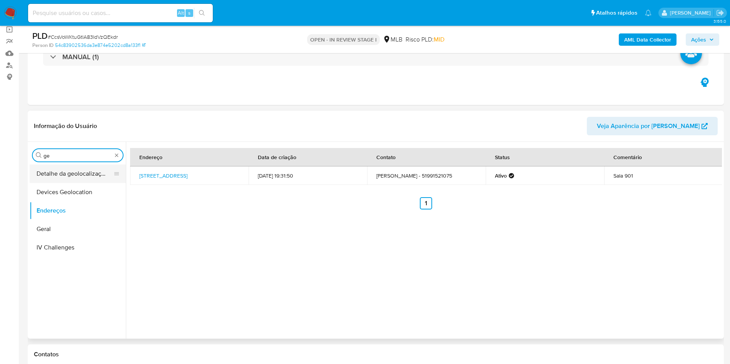
type input "ge"
click at [61, 176] on button "Detalhe da geolocalização" at bounding box center [75, 174] width 90 height 18
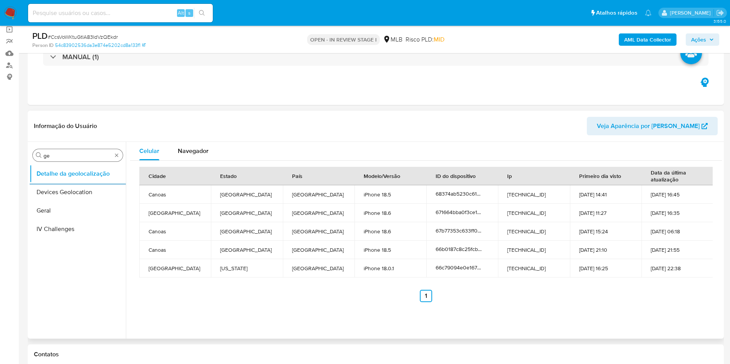
click at [55, 156] on input "ge" at bounding box center [77, 155] width 69 height 7
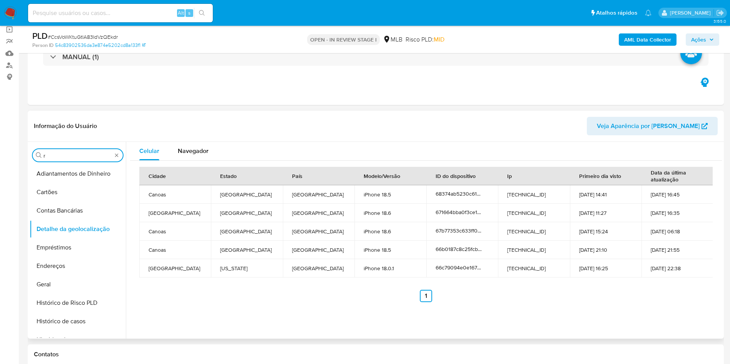
click at [55, 156] on input "r" at bounding box center [77, 155] width 69 height 7
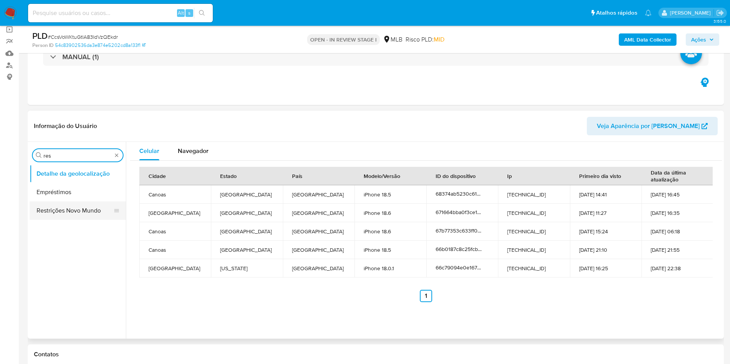
type input "res"
click at [60, 213] on button "Restrições Novo Mundo" at bounding box center [75, 211] width 90 height 18
click at [45, 203] on button "Restrições Novo Mundo" at bounding box center [75, 211] width 90 height 18
click at [58, 214] on button "Restrições Novo Mundo" at bounding box center [75, 211] width 90 height 18
click at [68, 149] on div "Procurar res" at bounding box center [78, 155] width 90 height 12
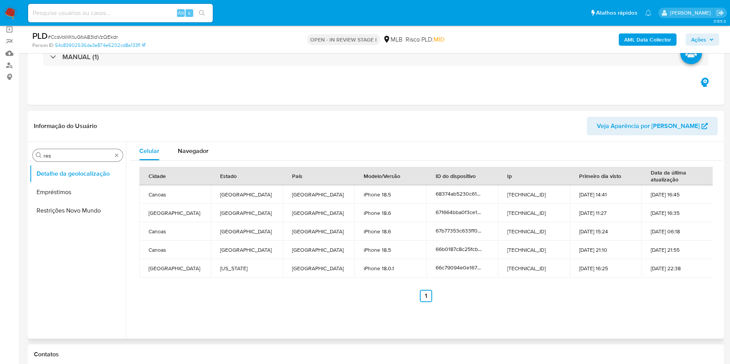
click at [56, 161] on div "Procurar res" at bounding box center [78, 155] width 90 height 12
click at [62, 184] on button "Empréstimos" at bounding box center [75, 192] width 90 height 18
click at [59, 176] on button "Detalhe da geolocalização" at bounding box center [75, 174] width 90 height 18
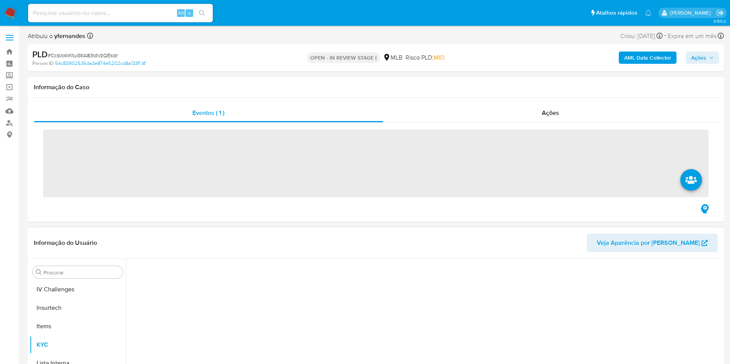
scroll to position [344, 0]
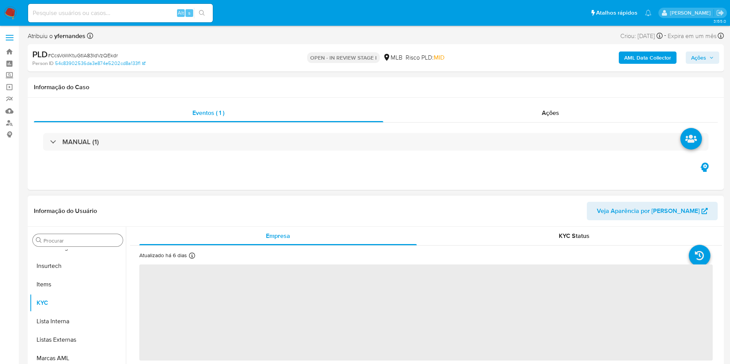
click at [59, 236] on div "Procurar" at bounding box center [78, 240] width 90 height 12
click at [65, 241] on input "Procurar" at bounding box center [81, 240] width 76 height 7
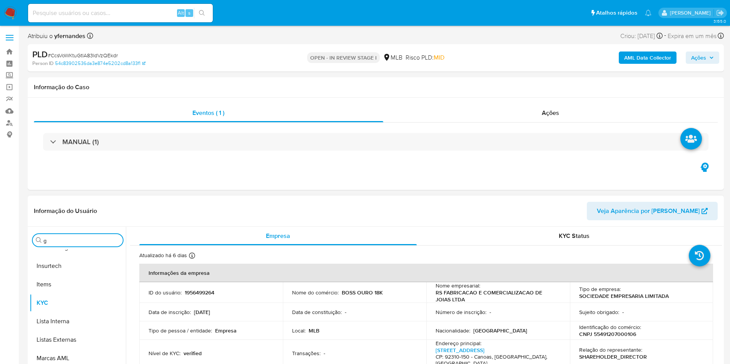
type input "ge"
select select "10"
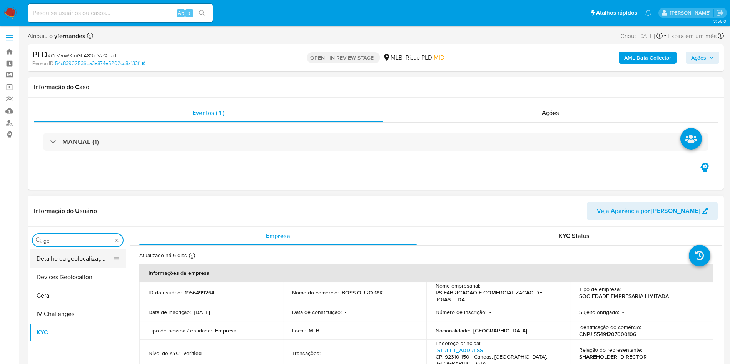
type input "ge"
click at [61, 257] on button "Detalhe da geolocalização" at bounding box center [75, 259] width 90 height 18
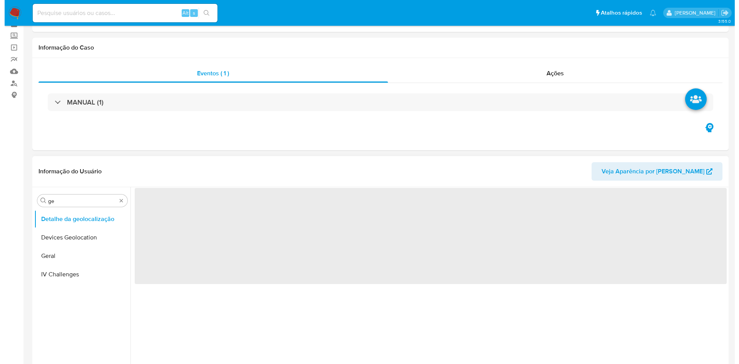
scroll to position [58, 0]
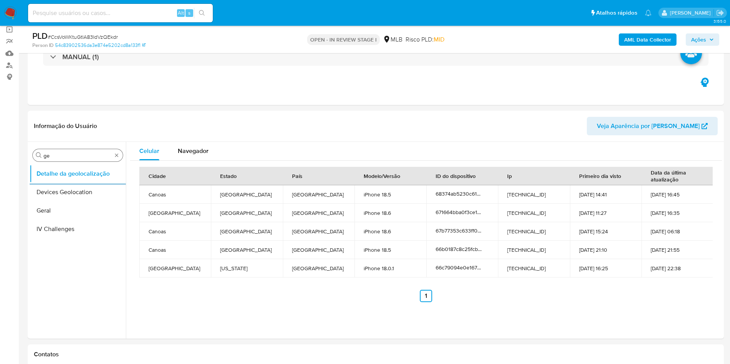
click at [64, 161] on div "Procurar ge" at bounding box center [78, 155] width 90 height 12
click at [61, 157] on input "ge" at bounding box center [77, 155] width 69 height 7
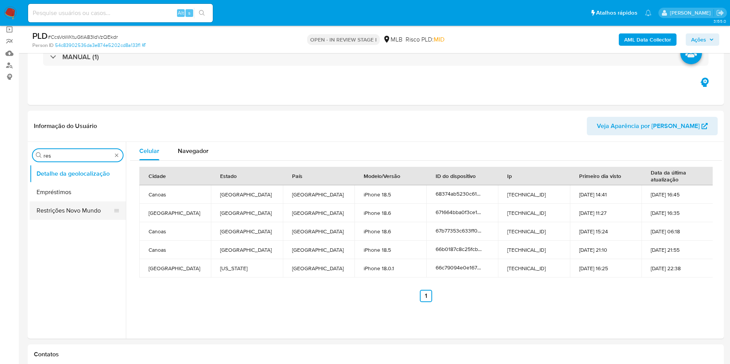
type input "res"
drag, startPoint x: 45, startPoint y: 211, endPoint x: 188, endPoint y: 128, distance: 165.5
click at [45, 211] on button "Restrições Novo Mundo" at bounding box center [78, 211] width 96 height 18
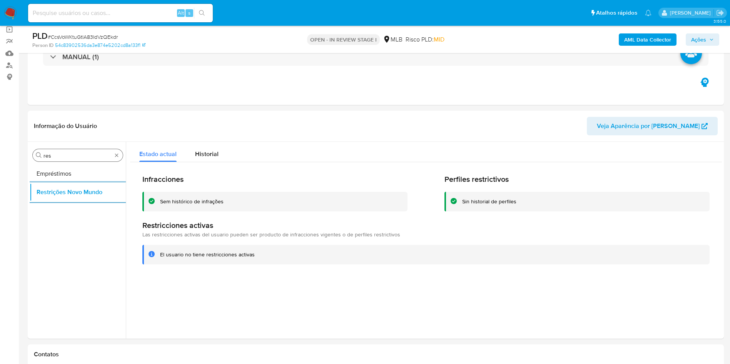
click at [64, 156] on input "res" at bounding box center [77, 155] width 69 height 7
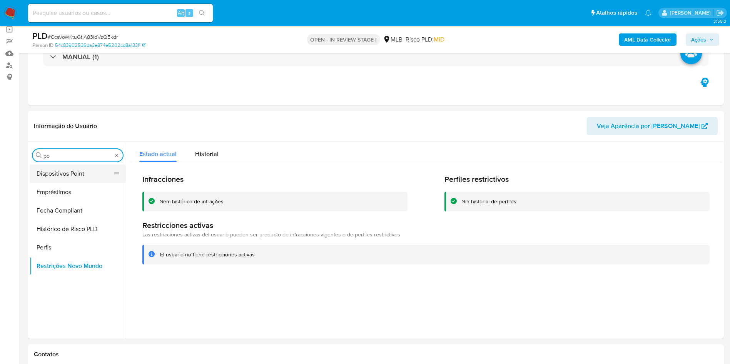
type input "po"
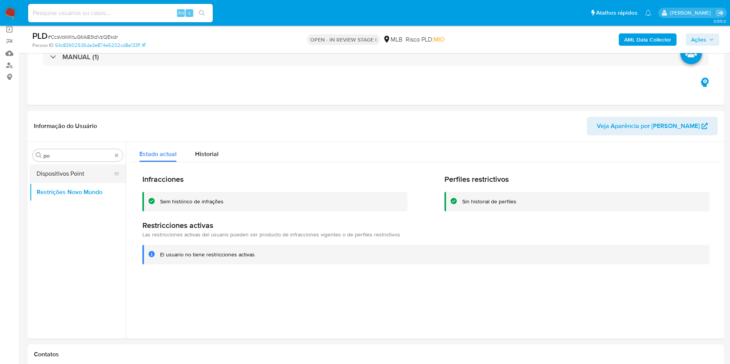
drag, startPoint x: 56, startPoint y: 173, endPoint x: 70, endPoint y: 170, distance: 13.7
click at [56, 173] on button "Dispositivos Point" at bounding box center [75, 174] width 90 height 18
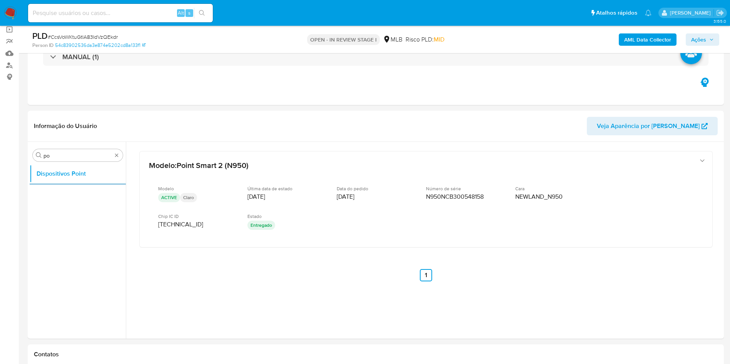
click at [646, 42] on b "AML Data Collector" at bounding box center [647, 39] width 47 height 12
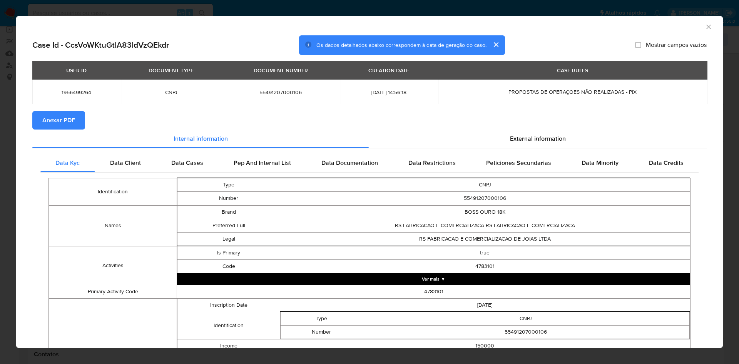
click at [68, 120] on span "Anexar PDF" at bounding box center [58, 120] width 33 height 17
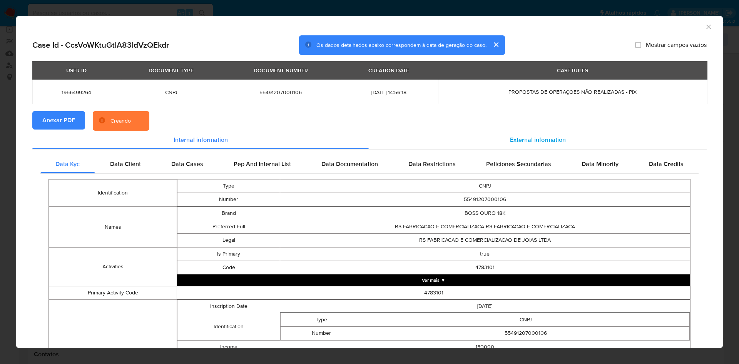
click at [516, 143] on span "External information" at bounding box center [538, 139] width 56 height 9
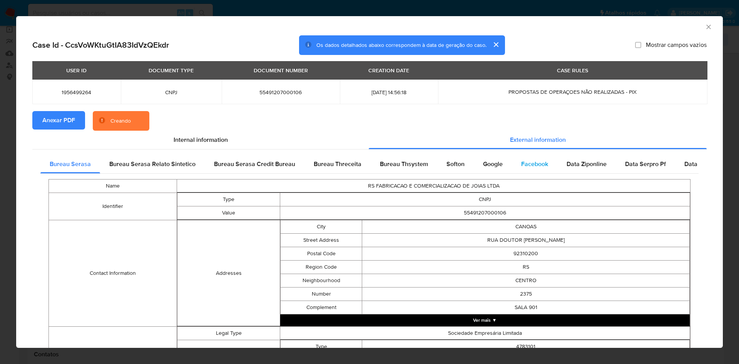
click at [515, 164] on div "Facebook" at bounding box center [534, 164] width 45 height 18
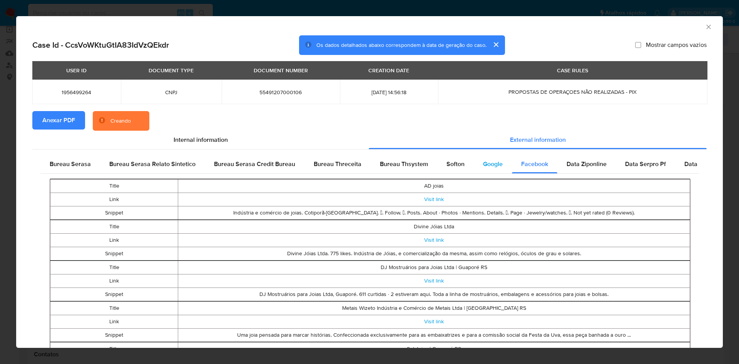
click at [489, 166] on span "Google" at bounding box center [493, 164] width 20 height 9
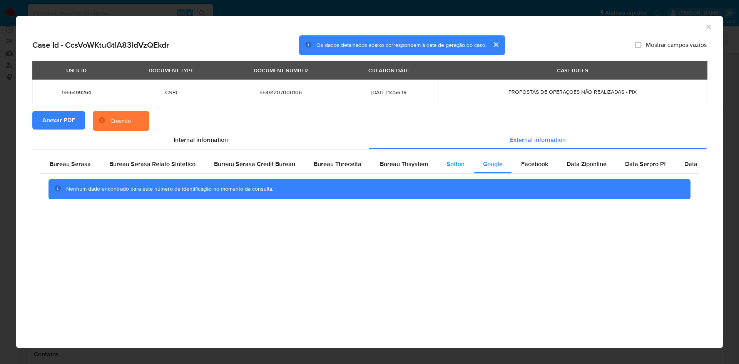
click at [456, 171] on div "Softon" at bounding box center [455, 164] width 37 height 18
drag, startPoint x: 403, startPoint y: 169, endPoint x: 378, endPoint y: 191, distance: 32.8
click at [403, 169] on div "Bureau Thsystem" at bounding box center [404, 164] width 67 height 18
click at [337, 156] on div "Bureau Threceita" at bounding box center [337, 164] width 66 height 18
click at [256, 173] on div "Bureau Serasa Credit Bureau" at bounding box center [255, 164] width 100 height 18
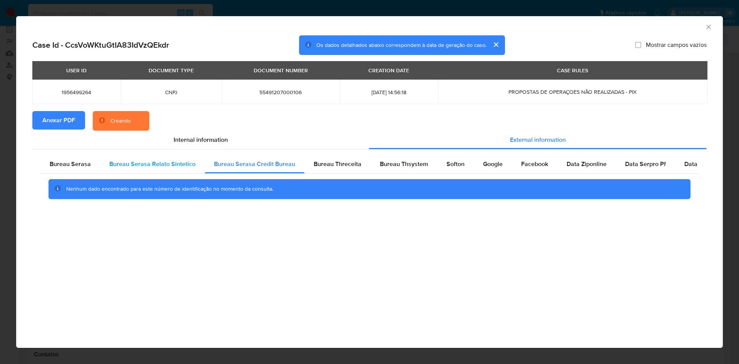
click at [126, 169] on div "Bureau Serasa Relato Sintetico" at bounding box center [152, 164] width 105 height 18
click at [79, 161] on span "Bureau Serasa" at bounding box center [70, 164] width 41 height 9
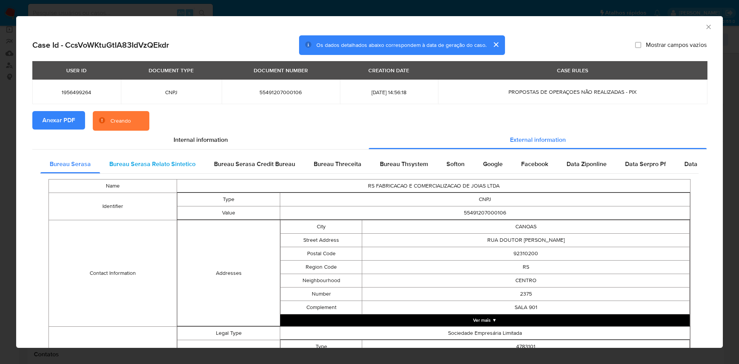
scroll to position [234, 0]
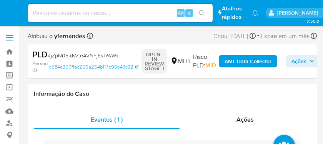
select select "10"
